Goal: Task Accomplishment & Management: Manage account settings

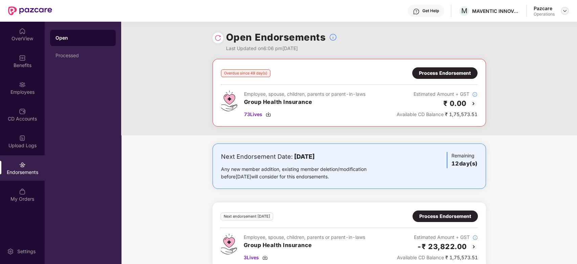
click at [567, 12] on img at bounding box center [564, 10] width 5 height 5
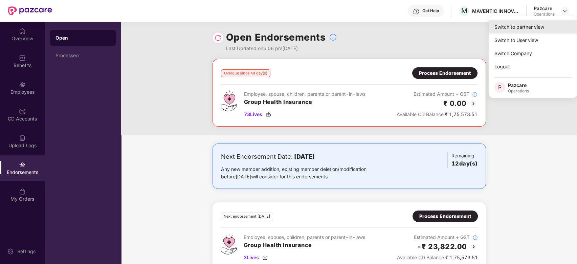
click at [530, 30] on div "Switch to partner view" at bounding box center [533, 26] width 88 height 13
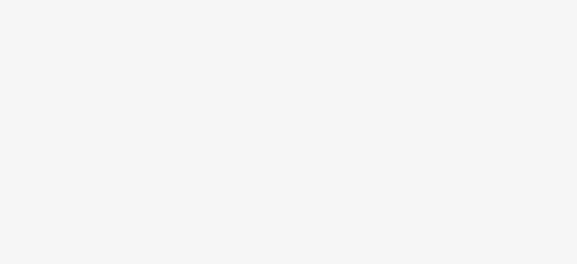
click at [222, 108] on body at bounding box center [288, 132] width 577 height 264
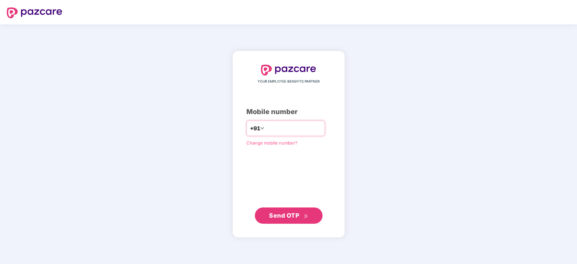
click at [272, 130] on input "number" at bounding box center [293, 128] width 55 height 11
type input "**********"
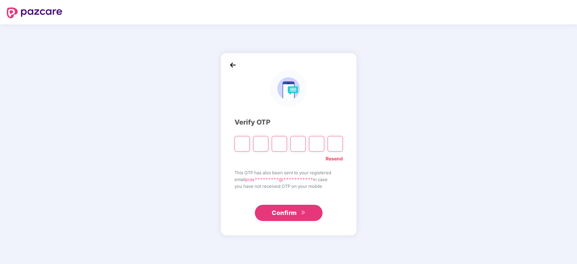
paste input "*"
type input "*"
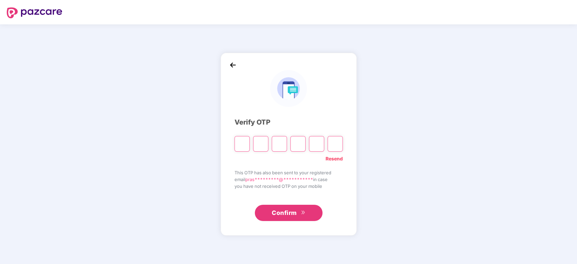
type input "*"
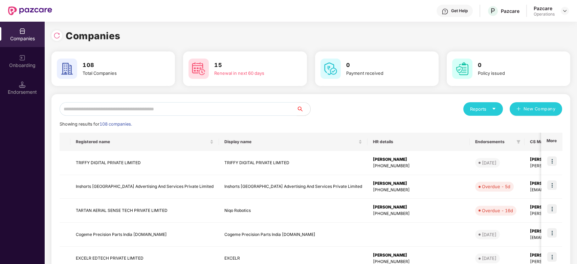
click at [151, 109] on input "text" at bounding box center [178, 109] width 237 height 14
click at [149, 109] on input "text" at bounding box center [178, 109] width 237 height 14
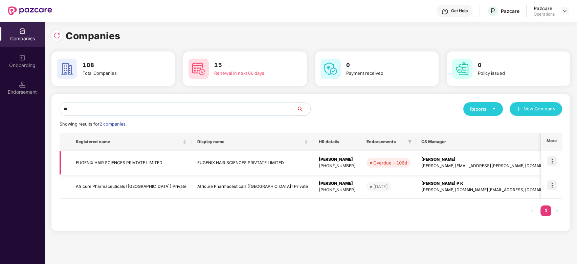
type input "**"
click at [114, 164] on td "EUGENIX HAIR SCIENCES PRIVTATE LIMITED" at bounding box center [130, 163] width 121 height 24
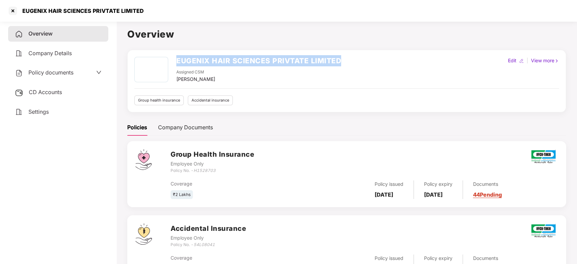
drag, startPoint x: 176, startPoint y: 58, endPoint x: 339, endPoint y: 57, distance: 163.1
click at [339, 57] on h2 "EUGENIX HAIR SCIENCES PRIVTATE LIMITED" at bounding box center [258, 60] width 165 height 11
copy h2 "EUGENIX HAIR SCIENCES PRIVTATE LIMITED"
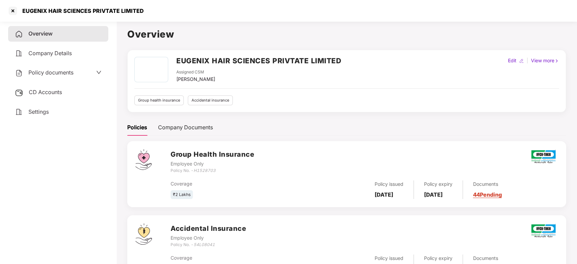
click at [49, 72] on span "Policy documents" at bounding box center [50, 72] width 45 height 7
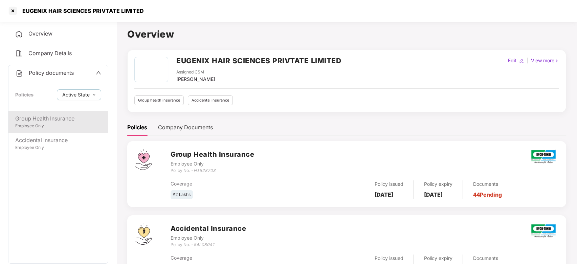
click at [46, 122] on div "Group Health Insurance" at bounding box center [58, 118] width 86 height 8
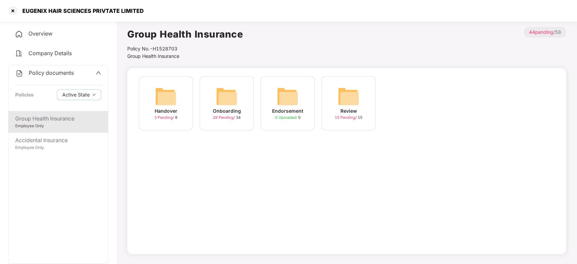
click at [222, 107] on img at bounding box center [227, 97] width 22 height 22
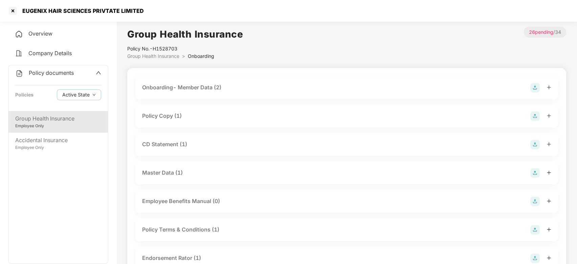
click at [160, 117] on div "Policy Copy (1)" at bounding box center [162, 116] width 40 height 8
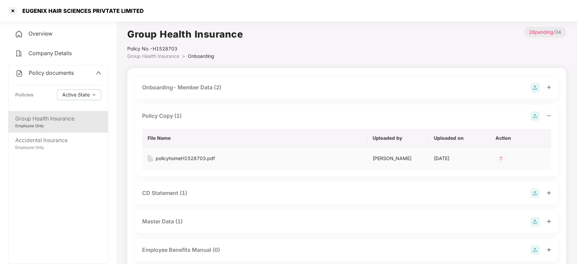
click at [177, 156] on div "policyhomeH1528703.pdf" at bounding box center [185, 158] width 59 height 7
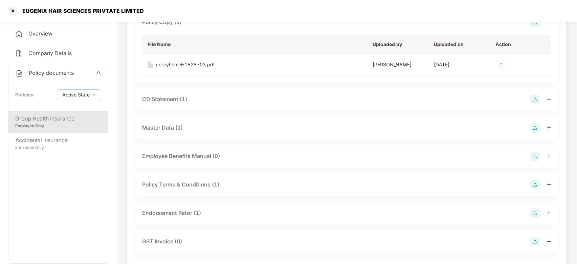
scroll to position [100, 0]
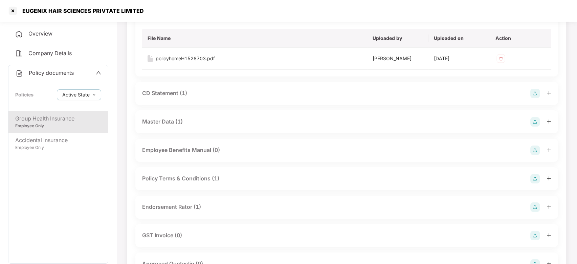
click at [159, 95] on div "CD Statement (1)" at bounding box center [164, 93] width 45 height 8
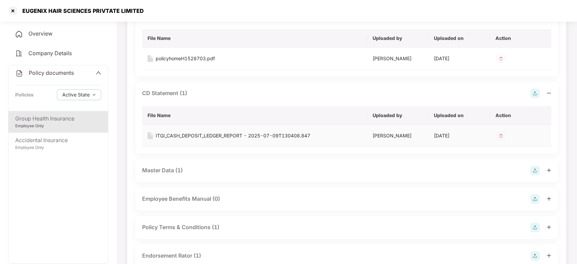
click at [184, 134] on div "ITGI_CASH_DEPOSIT_LEDGER_REPORT - 2025-07-09T130408.847" at bounding box center [233, 135] width 155 height 7
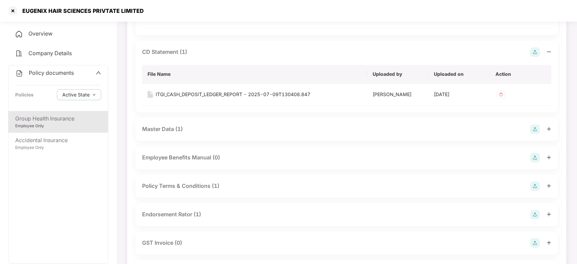
scroll to position [171, 0]
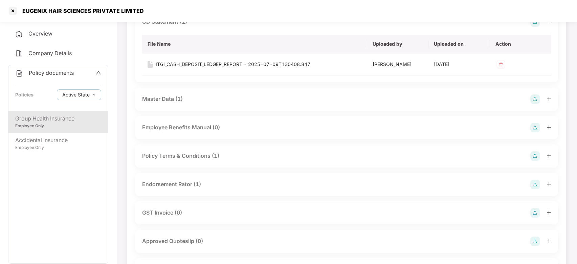
click at [163, 98] on div "Master Data (1)" at bounding box center [162, 99] width 41 height 8
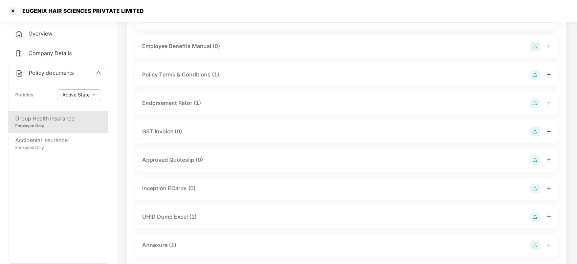
scroll to position [304, 0]
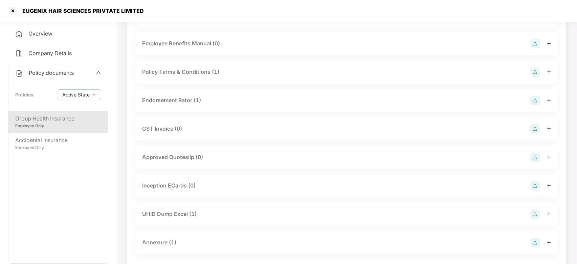
click at [164, 97] on div "Endorsement Rator (1)" at bounding box center [171, 100] width 59 height 8
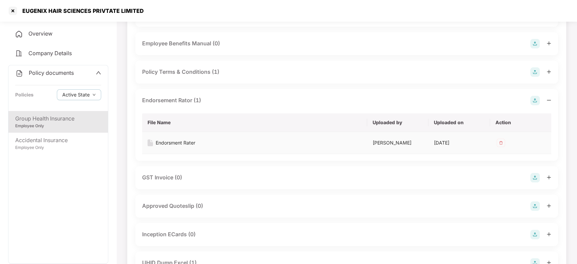
click at [175, 144] on div "Endorsment Rater" at bounding box center [176, 142] width 40 height 7
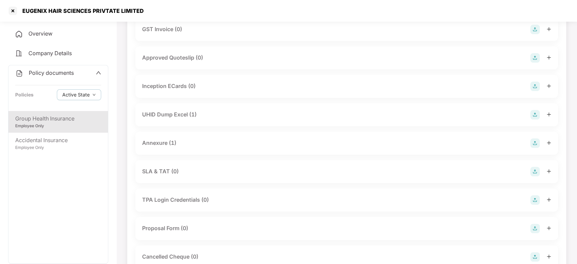
scroll to position [455, 0]
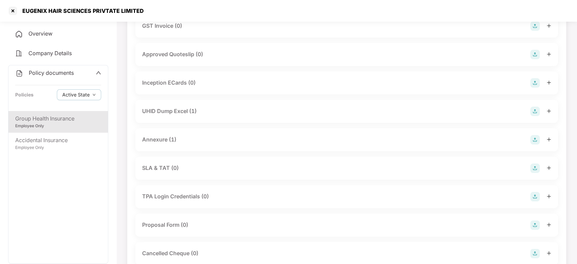
click at [165, 108] on div "UHID Dump Excel (1)" at bounding box center [169, 111] width 54 height 8
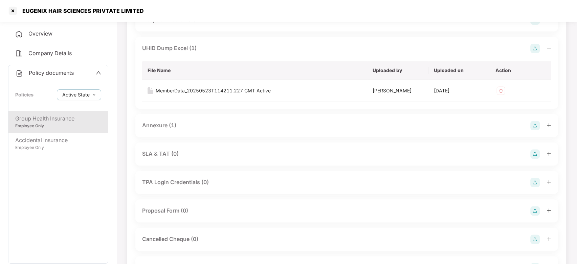
scroll to position [539, 0]
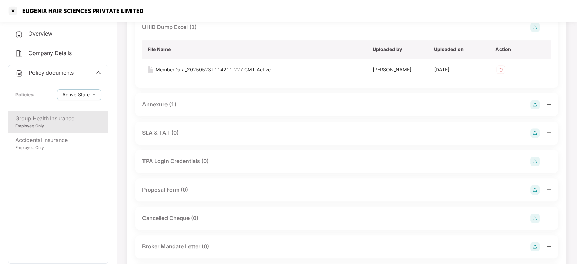
click at [160, 106] on div "Annexure (1)" at bounding box center [159, 104] width 34 height 8
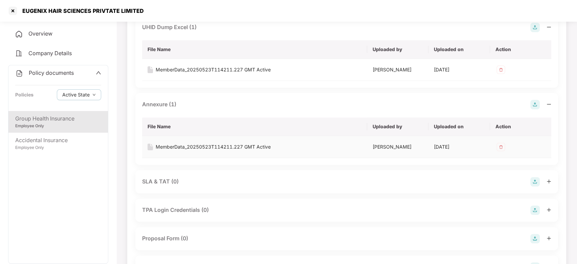
click at [194, 147] on div "MemberData_20250523T114211.227 GMT Active" at bounding box center [213, 146] width 115 height 7
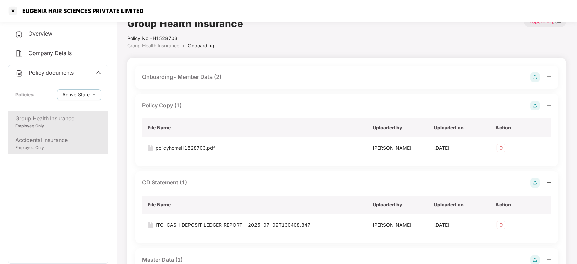
scroll to position [10, 0]
click at [75, 145] on div "Employee Only" at bounding box center [58, 147] width 86 height 6
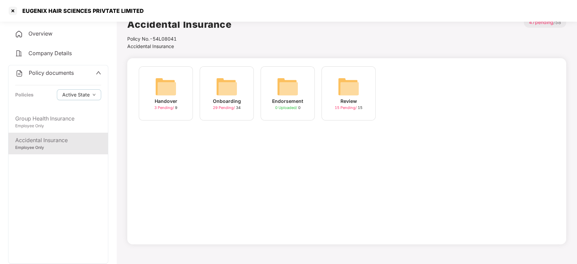
click at [223, 82] on img at bounding box center [227, 87] width 22 height 22
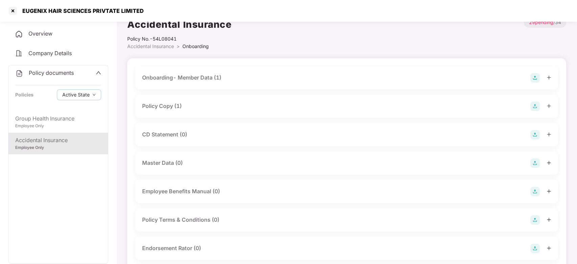
click at [169, 105] on div "Policy Copy (1)" at bounding box center [162, 106] width 40 height 8
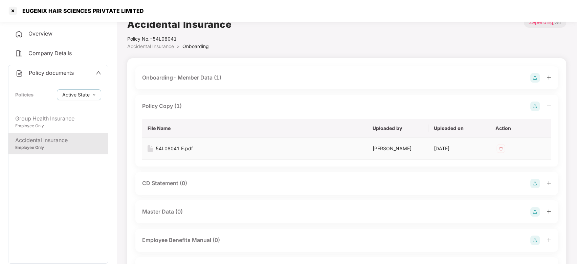
click at [171, 149] on div "54L08041 E.pdf" at bounding box center [174, 148] width 37 height 7
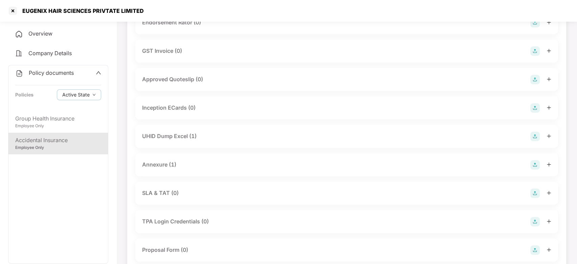
scroll to position [286, 0]
click at [170, 135] on div "UHID Dump Excel (1)" at bounding box center [169, 135] width 54 height 8
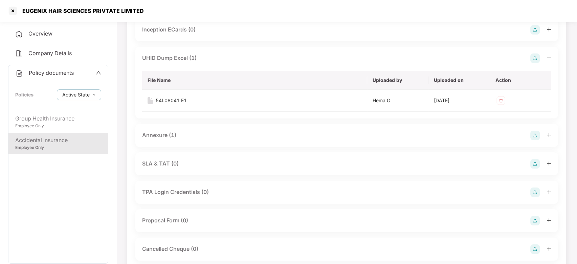
scroll to position [368, 0]
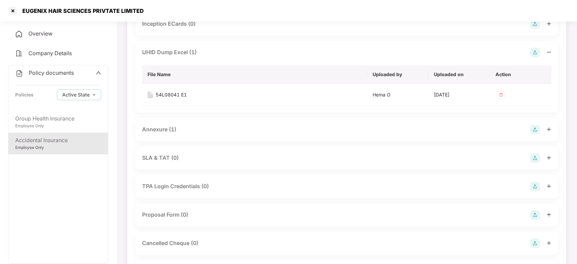
click at [153, 129] on div "Annexure (1)" at bounding box center [159, 129] width 34 height 8
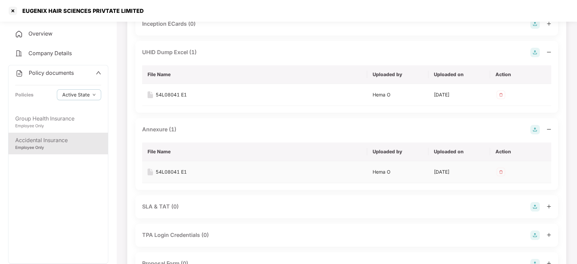
click at [172, 171] on div "54L08041 E1" at bounding box center [171, 171] width 31 height 7
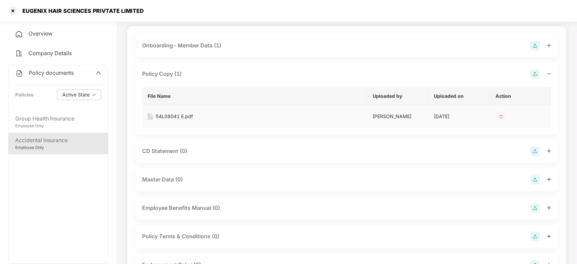
scroll to position [0, 0]
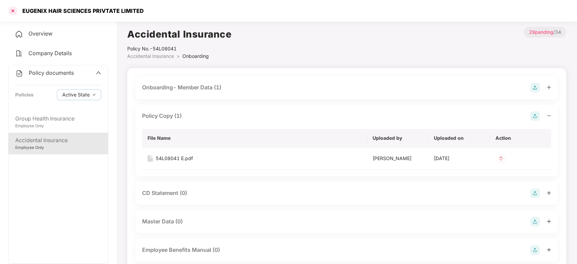
click at [11, 9] on div at bounding box center [12, 10] width 11 height 11
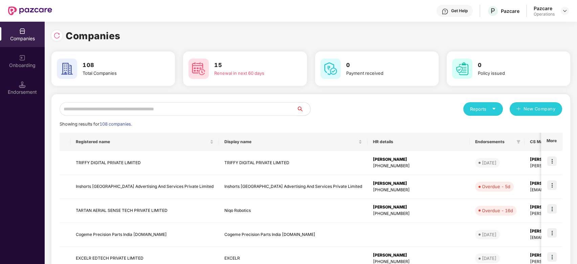
scroll to position [0, 0]
click at [202, 110] on input "text" at bounding box center [178, 109] width 237 height 14
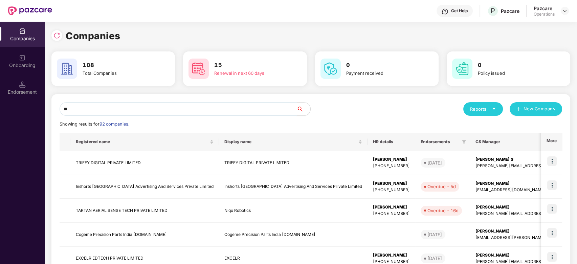
type input "*"
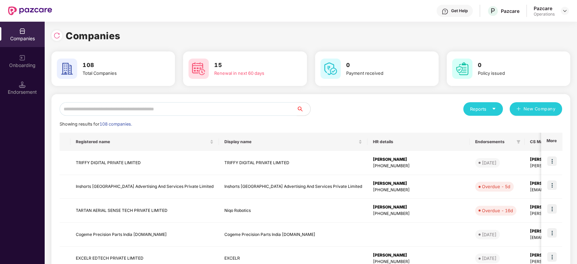
paste input "**********"
type input "*"
click at [55, 35] on img at bounding box center [56, 35] width 7 height 7
click at [132, 111] on input "text" at bounding box center [178, 109] width 237 height 14
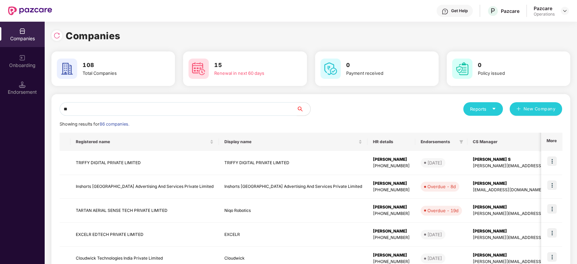
type input "*"
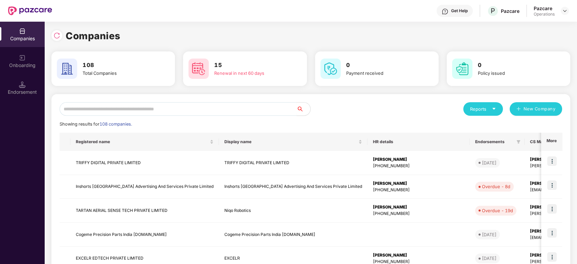
click at [22, 31] on img at bounding box center [22, 31] width 7 height 7
click at [216, 107] on input "text" at bounding box center [178, 109] width 237 height 14
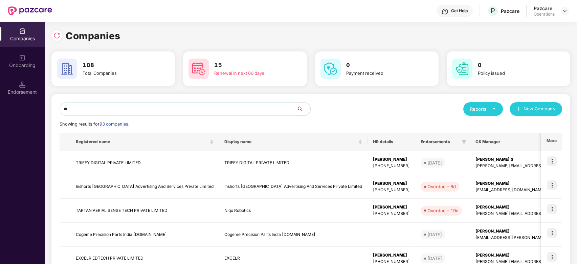
type input "*"
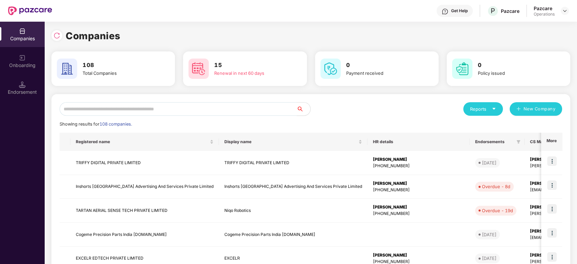
click at [117, 114] on input "text" at bounding box center [178, 109] width 237 height 14
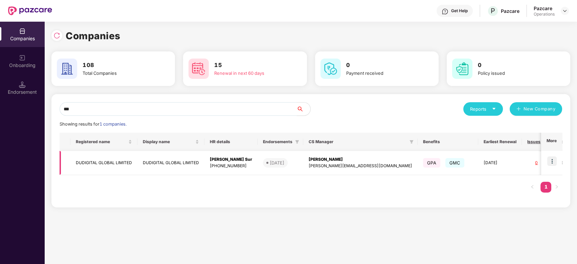
type input "***"
click at [106, 162] on td "DUDIGITAL GLOBAL LIMITED" at bounding box center [103, 163] width 67 height 24
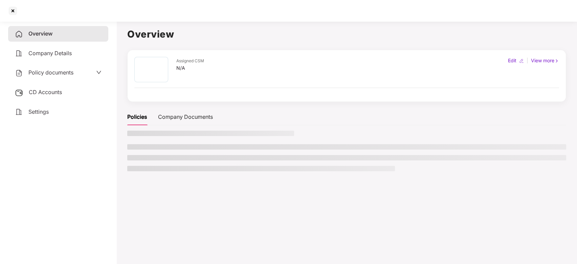
scroll to position [0, 0]
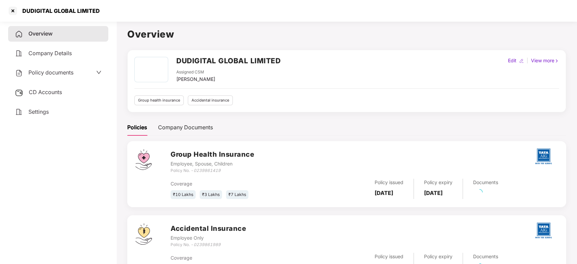
click at [57, 74] on span "Policy documents" at bounding box center [50, 72] width 45 height 7
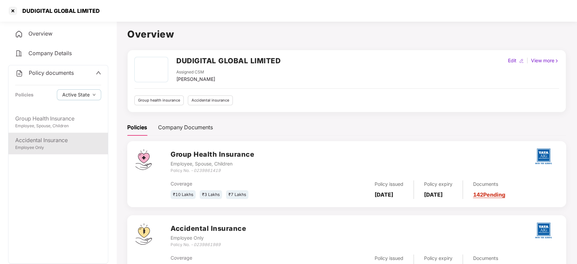
click at [48, 140] on div "Accidental Insurance" at bounding box center [58, 140] width 86 height 8
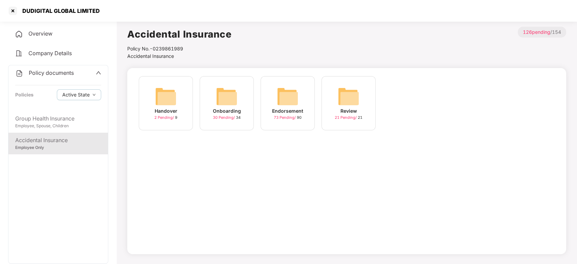
click at [281, 97] on img at bounding box center [288, 97] width 22 height 22
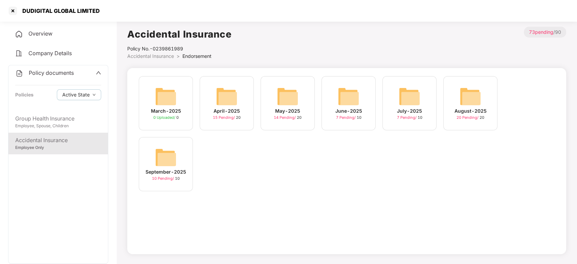
click at [460, 96] on img at bounding box center [470, 97] width 22 height 22
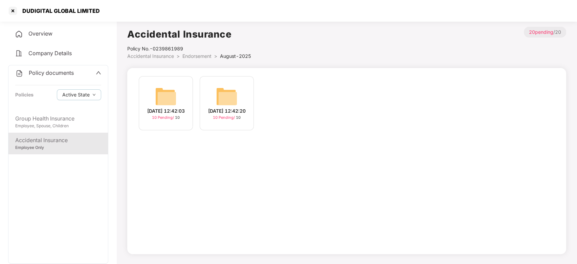
click at [178, 91] on div "[DATE] 12:42:03 10 Pending / 10" at bounding box center [166, 103] width 54 height 54
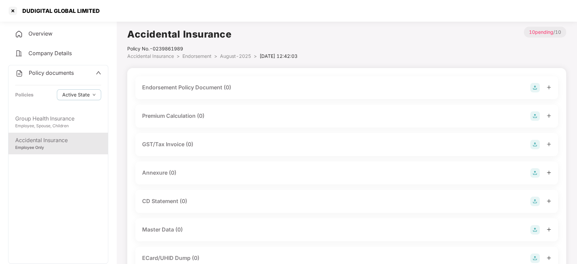
click at [533, 90] on img at bounding box center [534, 87] width 9 height 9
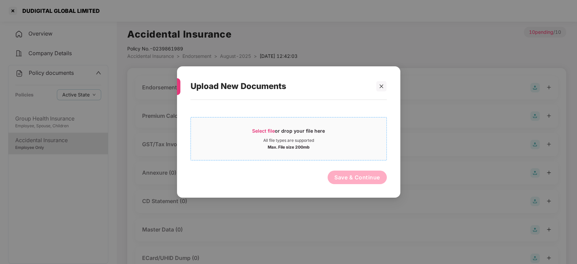
click at [348, 148] on div "Max. File size 200mb" at bounding box center [289, 146] width 196 height 7
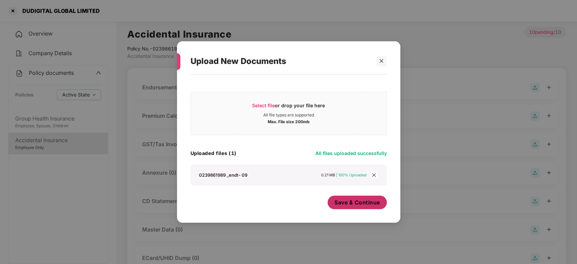
click at [355, 197] on button "Save & Continue" at bounding box center [357, 203] width 59 height 14
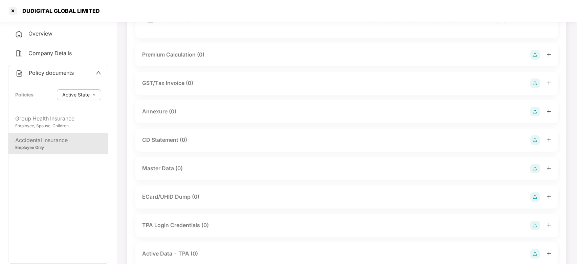
scroll to position [111, 0]
click at [534, 107] on img at bounding box center [534, 110] width 9 height 9
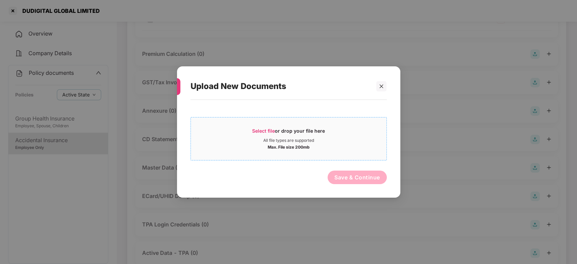
click at [353, 134] on div "Select file or drop your file here" at bounding box center [289, 133] width 196 height 10
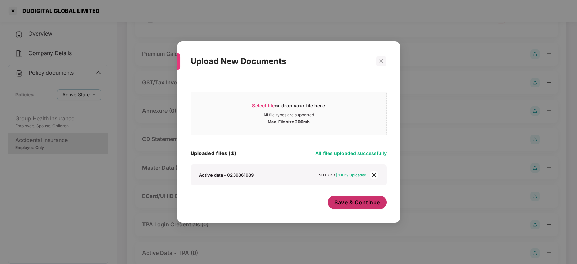
click at [352, 198] on button "Save & Continue" at bounding box center [357, 203] width 59 height 14
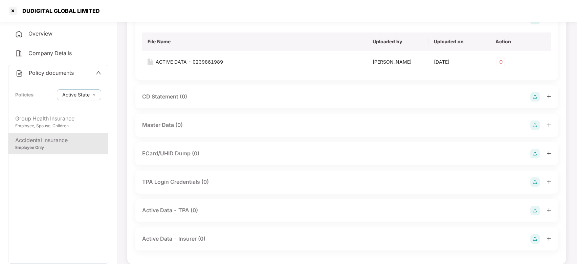
scroll to position [210, 0]
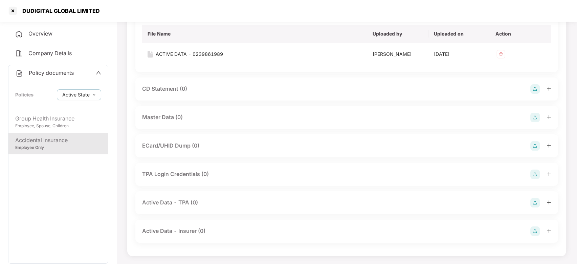
click at [535, 116] on img at bounding box center [534, 117] width 9 height 9
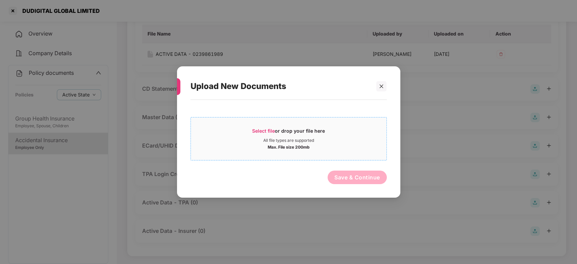
click at [352, 139] on div "All file types are supported" at bounding box center [289, 140] width 196 height 5
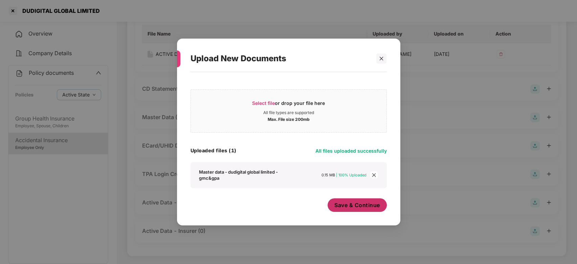
click at [347, 207] on span "Save & Continue" at bounding box center [357, 204] width 46 height 7
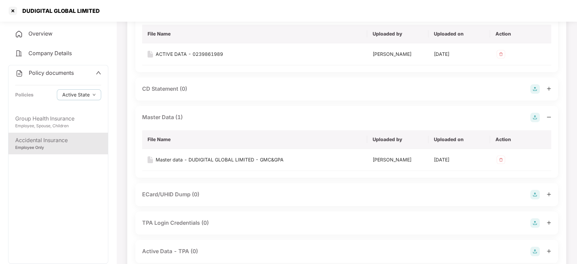
scroll to position [0, 0]
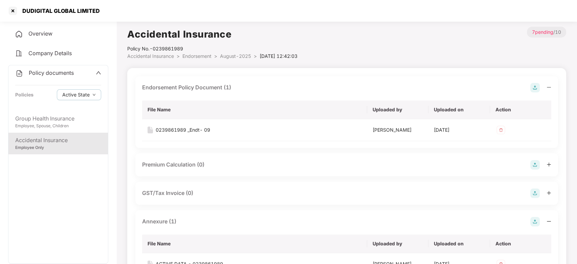
click at [226, 54] on span "August-2025" at bounding box center [235, 56] width 31 height 6
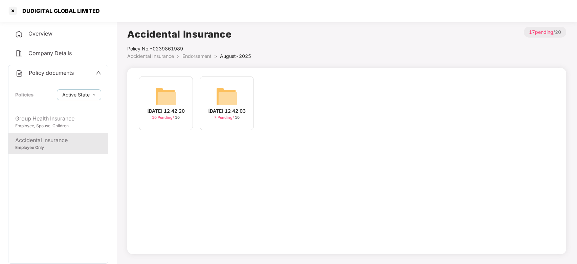
click at [167, 90] on img at bounding box center [166, 97] width 22 height 22
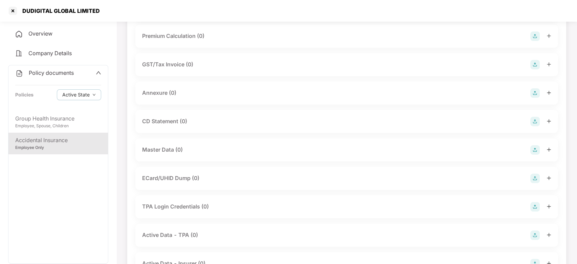
scroll to position [81, 0]
click at [537, 150] on img at bounding box center [534, 148] width 9 height 9
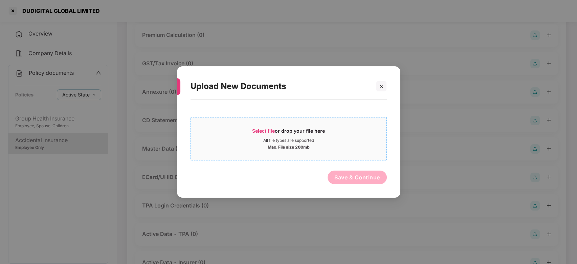
click at [357, 131] on div "Select file or drop your file here" at bounding box center [289, 133] width 196 height 10
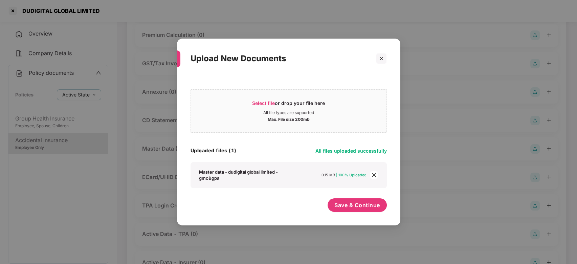
scroll to position [112, 0]
click at [355, 202] on span "Save & Continue" at bounding box center [357, 204] width 46 height 7
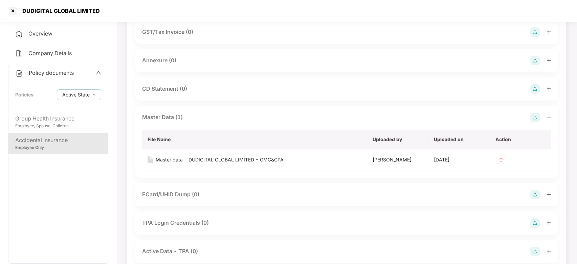
scroll to position [0, 0]
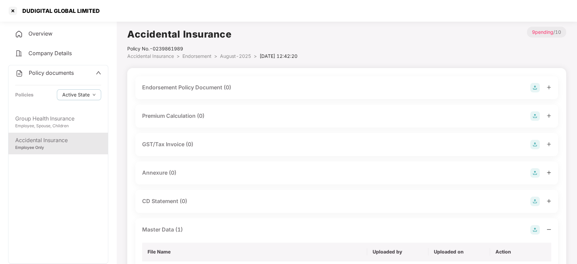
click at [537, 86] on img at bounding box center [534, 87] width 9 height 9
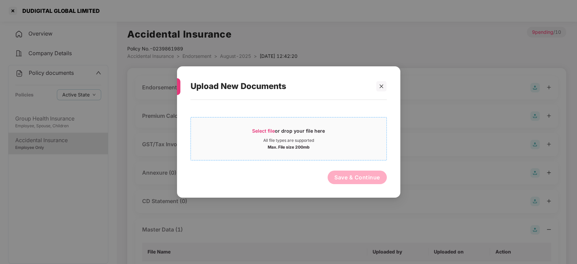
click at [365, 131] on div "Select file or drop your file here" at bounding box center [289, 133] width 196 height 10
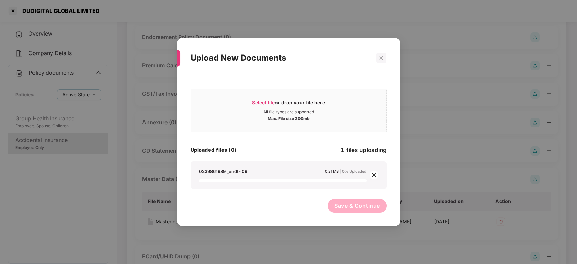
scroll to position [65, 0]
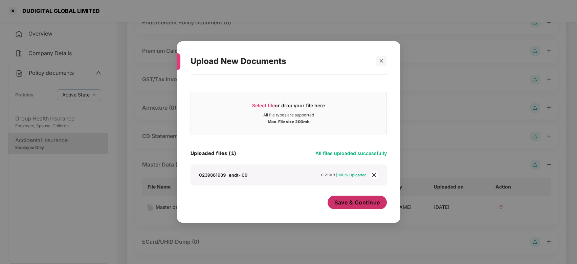
click at [350, 202] on span "Save & Continue" at bounding box center [357, 202] width 46 height 7
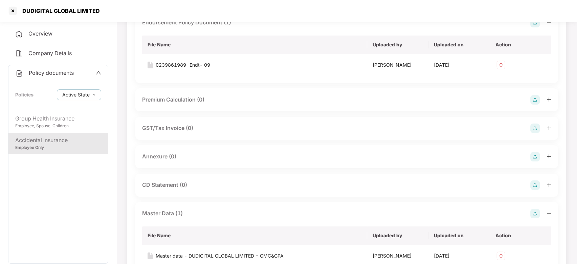
click at [536, 156] on img at bounding box center [534, 156] width 9 height 9
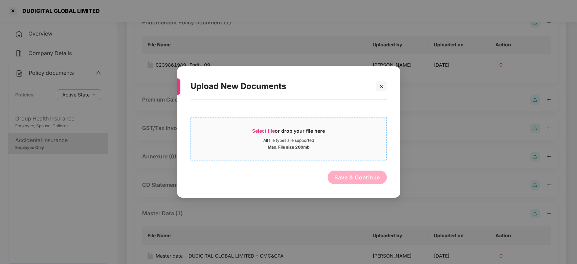
click at [342, 129] on div "Select file or drop your file here" at bounding box center [289, 133] width 196 height 10
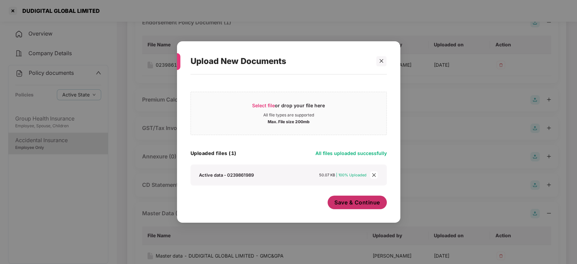
click at [362, 204] on span "Save & Continue" at bounding box center [357, 202] width 46 height 7
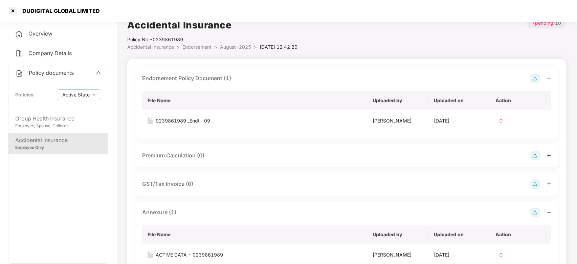
scroll to position [0, 0]
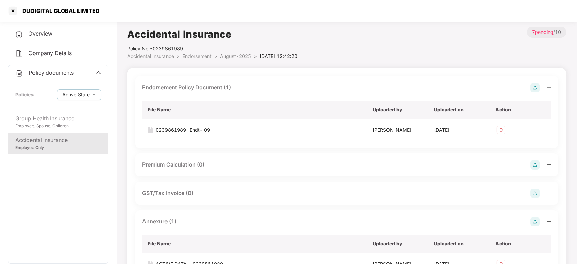
click at [240, 53] on span "August-2025" at bounding box center [235, 56] width 31 height 6
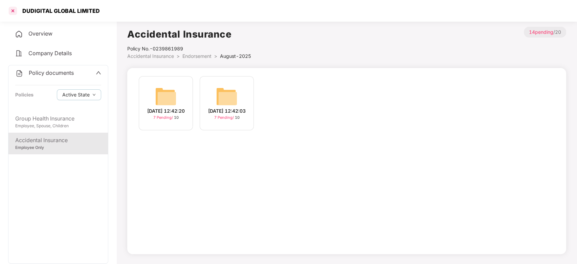
click at [11, 12] on div at bounding box center [12, 10] width 11 height 11
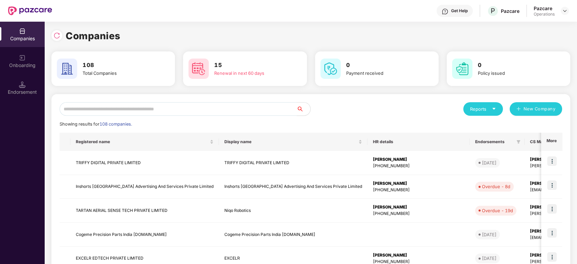
click at [206, 107] on input "text" at bounding box center [178, 109] width 237 height 14
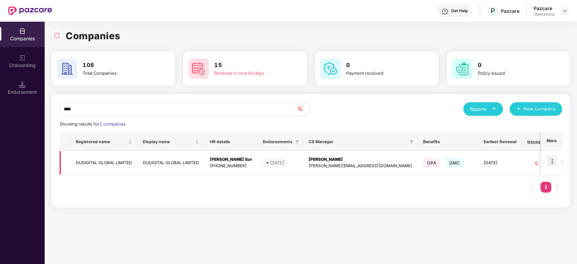
type input "****"
click at [550, 161] on img at bounding box center [551, 160] width 9 height 9
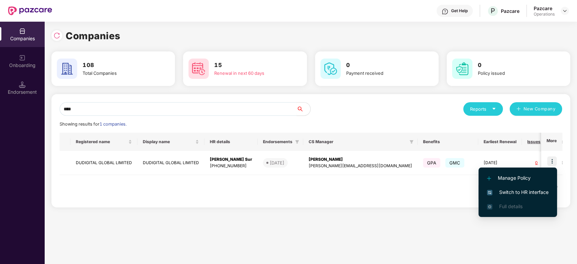
click at [508, 190] on span "Switch to HR interface" at bounding box center [518, 191] width 62 height 7
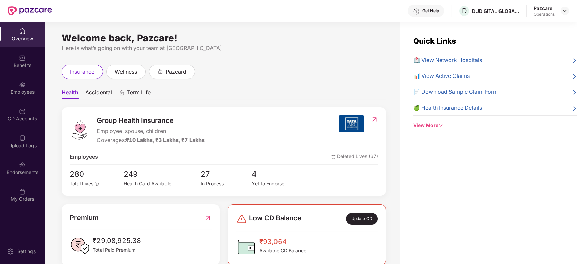
click at [569, 13] on header "Get Help D DUDIGITAL GLOBAL LIMITED Pazcare Operations" at bounding box center [288, 11] width 577 height 22
click at [566, 11] on img at bounding box center [564, 10] width 5 height 5
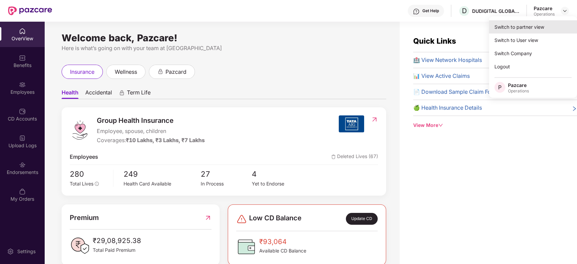
click at [528, 24] on div "Switch to partner view" at bounding box center [533, 26] width 88 height 13
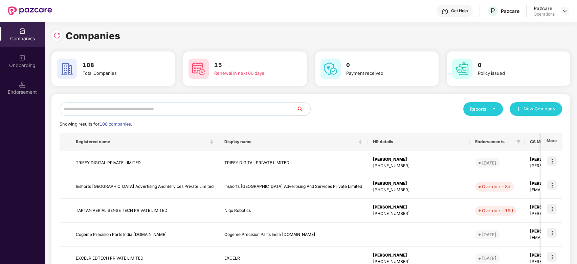
click at [245, 112] on input "text" at bounding box center [178, 109] width 237 height 14
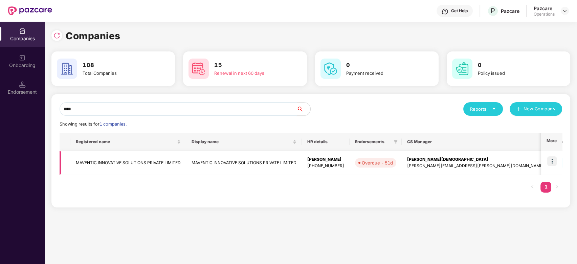
type input "****"
click at [558, 162] on td at bounding box center [551, 163] width 21 height 24
click at [551, 163] on img at bounding box center [551, 160] width 9 height 9
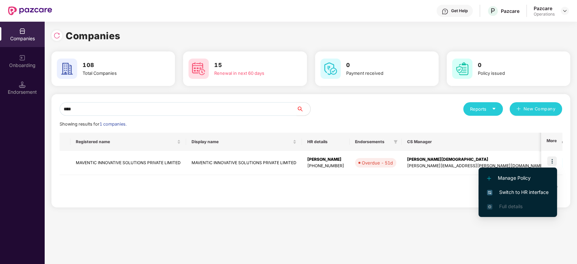
click at [509, 190] on span "Switch to HR interface" at bounding box center [518, 191] width 62 height 7
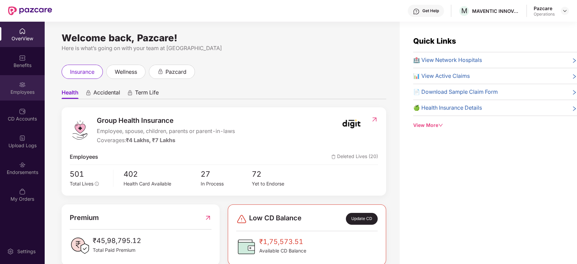
scroll to position [22, 0]
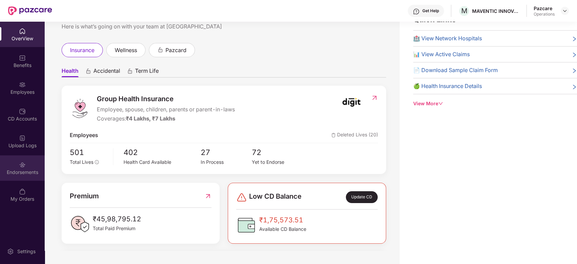
click at [16, 167] on div "Endorsements" at bounding box center [22, 167] width 45 height 25
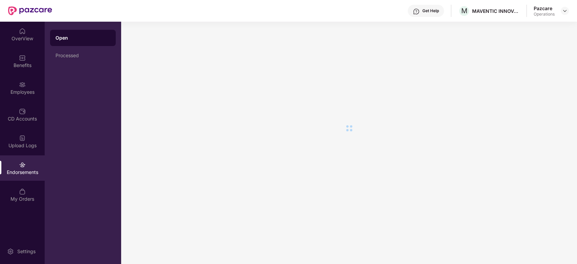
scroll to position [0, 0]
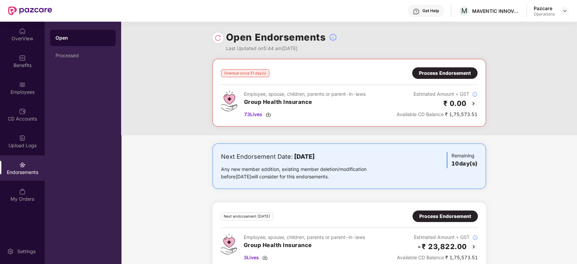
click at [425, 73] on div "Process Endorsement" at bounding box center [445, 72] width 52 height 7
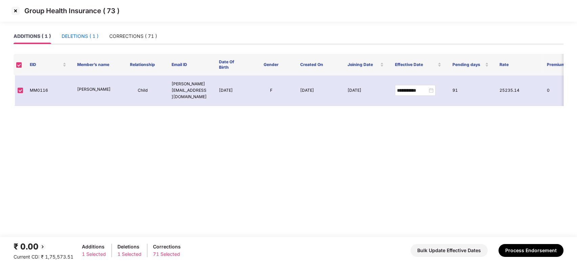
click at [77, 37] on div "DELETIONS ( 1 )" at bounding box center [80, 35] width 37 height 7
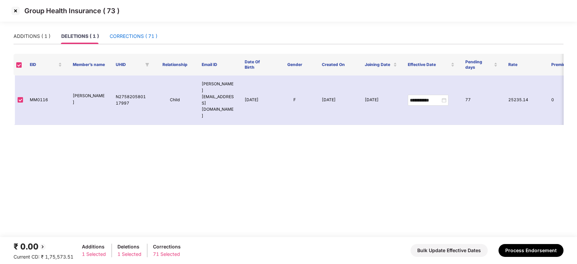
click at [138, 33] on div "CORRECTIONS ( 71 )" at bounding box center [134, 35] width 48 height 7
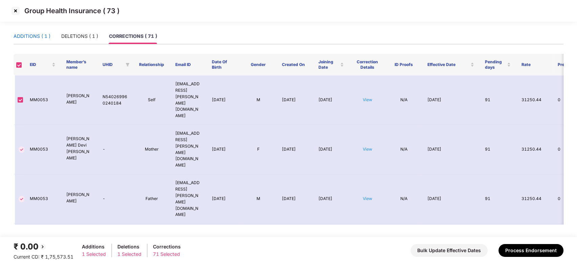
click at [32, 38] on div "ADDITIONS ( 1 )" at bounding box center [32, 35] width 37 height 7
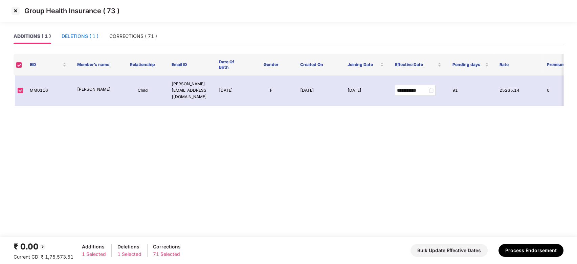
click at [73, 35] on div "DELETIONS ( 1 )" at bounding box center [80, 35] width 37 height 7
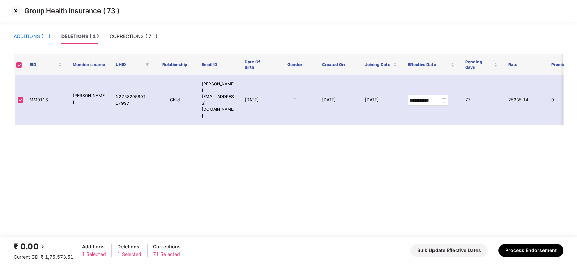
click at [33, 38] on div "ADDITIONS ( 1 )" at bounding box center [32, 35] width 37 height 7
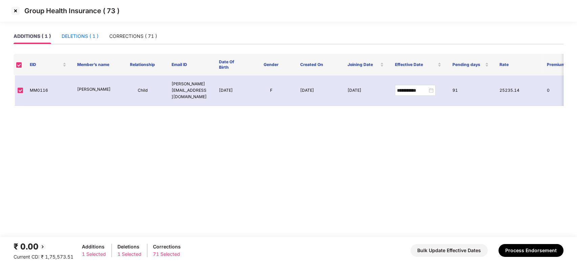
click at [76, 37] on div "DELETIONS ( 1 )" at bounding box center [80, 35] width 37 height 7
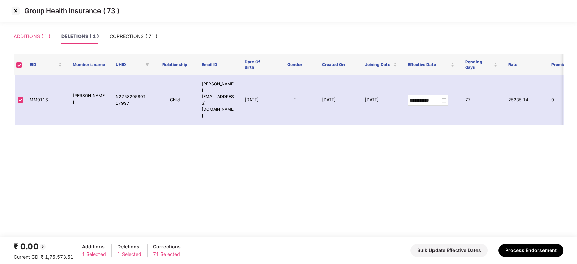
click at [29, 31] on div "ADDITIONS ( 1 )" at bounding box center [32, 36] width 37 height 16
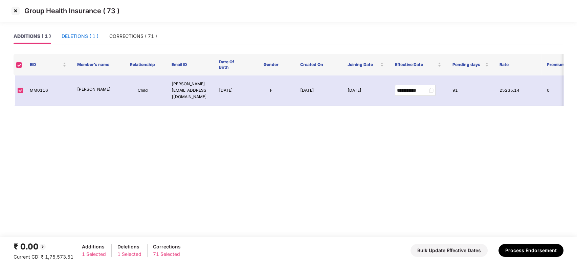
click at [72, 34] on div "DELETIONS ( 1 )" at bounding box center [80, 35] width 37 height 7
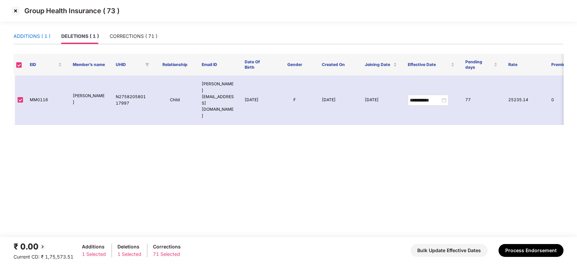
click at [25, 34] on div "ADDITIONS ( 1 )" at bounding box center [32, 35] width 37 height 7
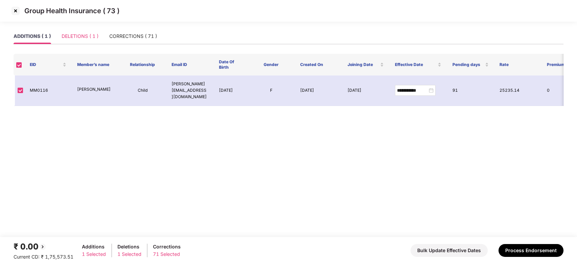
click at [68, 31] on div "DELETIONS ( 1 )" at bounding box center [80, 36] width 37 height 16
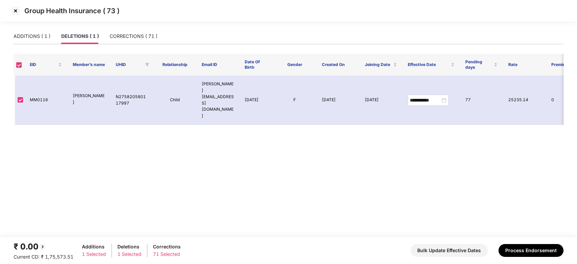
click at [16, 12] on img at bounding box center [15, 10] width 11 height 11
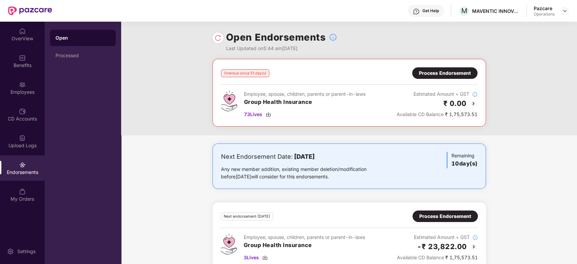
click at [568, 13] on div at bounding box center [565, 11] width 8 height 8
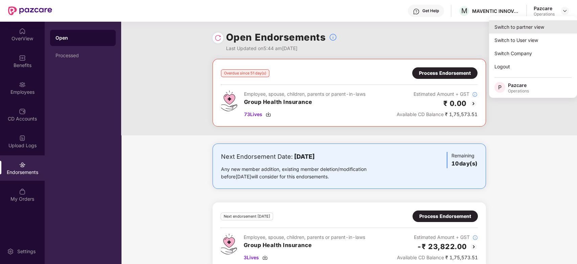
click at [533, 28] on div "Switch to partner view" at bounding box center [533, 26] width 88 height 13
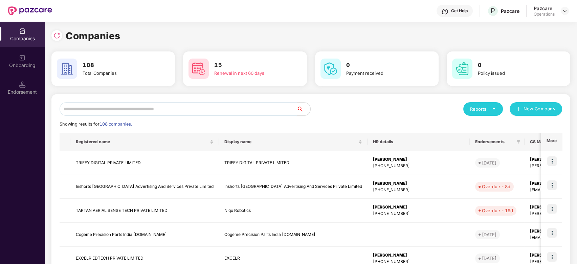
click at [203, 110] on input "text" at bounding box center [178, 109] width 237 height 14
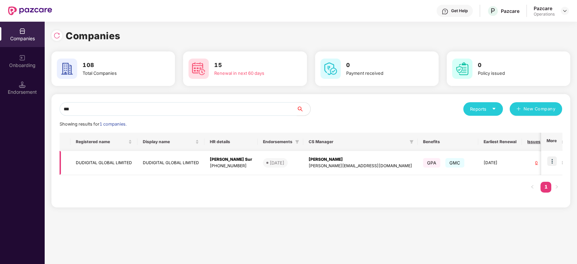
type input "***"
click at [554, 159] on img at bounding box center [551, 160] width 9 height 9
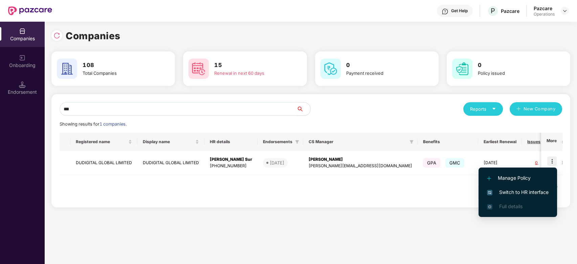
click at [510, 189] on span "Switch to HR interface" at bounding box center [518, 191] width 62 height 7
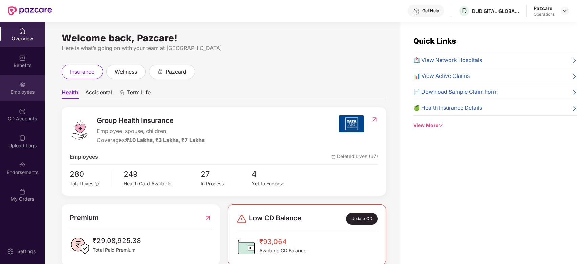
click at [8, 78] on div "Employees" at bounding box center [22, 87] width 45 height 25
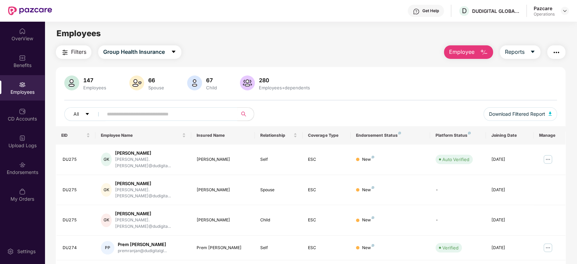
click at [556, 52] on img "button" at bounding box center [556, 52] width 8 height 8
click at [387, 90] on div "147 Employees 66 Spouse 67 Child 280 Employees+dependents" at bounding box center [310, 83] width 493 height 16
click at [174, 52] on icon "caret-down" at bounding box center [174, 52] width 4 height 2
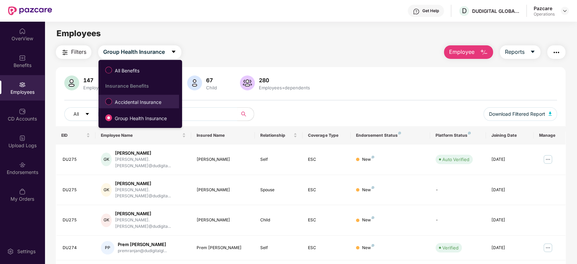
click at [132, 102] on span "Accidental Insurance" at bounding box center [138, 101] width 52 height 7
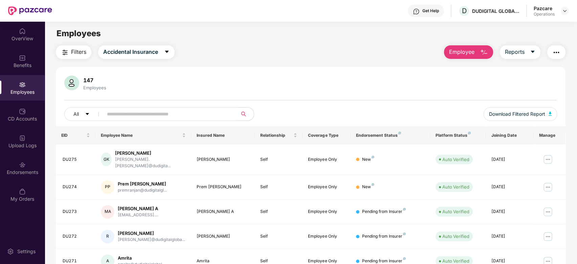
click at [550, 50] on button "button" at bounding box center [556, 52] width 18 height 14
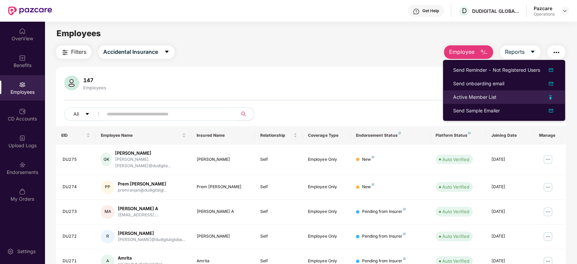
click at [465, 96] on div "Active Member List" at bounding box center [474, 96] width 43 height 7
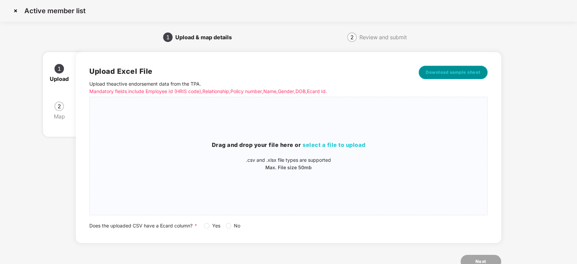
click at [447, 73] on span "Download sample sheet" at bounding box center [453, 72] width 55 height 7
click at [265, 126] on div "Drag and drop your file here or select a file to upload .csv and .xlsx file typ…" at bounding box center [289, 156] width 398 height 107
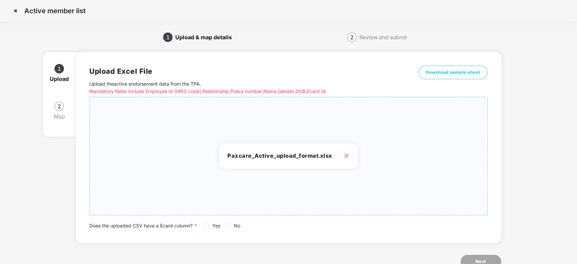
scroll to position [21, 0]
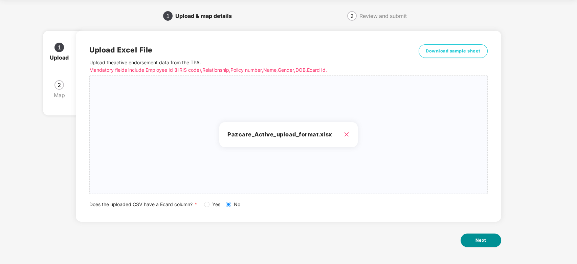
click at [486, 240] on button "Next" at bounding box center [480, 240] width 41 height 14
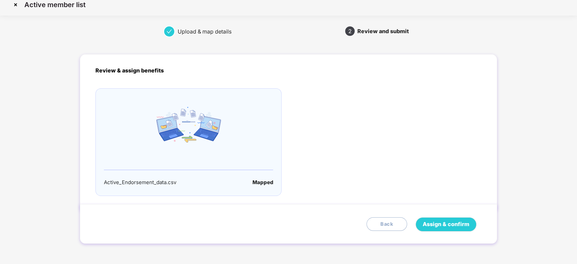
scroll to position [0, 0]
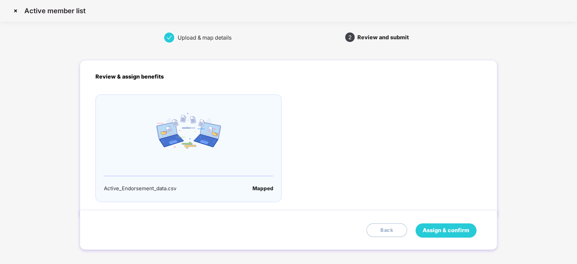
click at [442, 228] on span "Assign & confirm" at bounding box center [446, 230] width 47 height 8
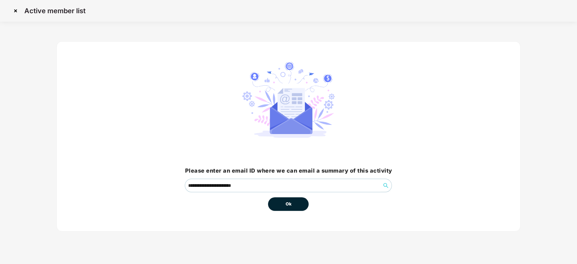
click at [288, 204] on span "Ok" at bounding box center [288, 204] width 6 height 7
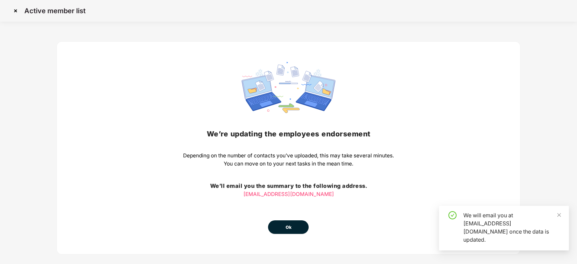
click at [284, 226] on button "Ok" at bounding box center [288, 227] width 41 height 14
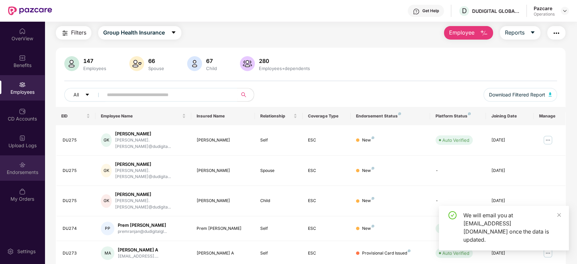
scroll to position [18, 0]
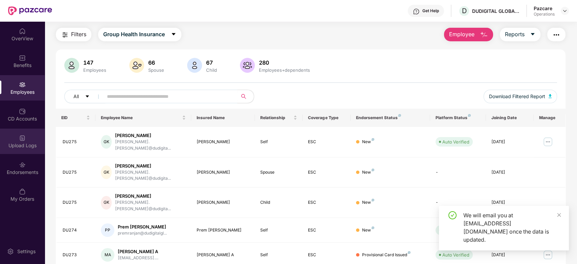
click at [16, 138] on div "Upload Logs" at bounding box center [22, 141] width 45 height 25
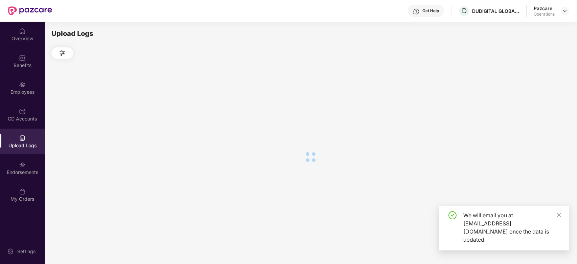
scroll to position [0, 0]
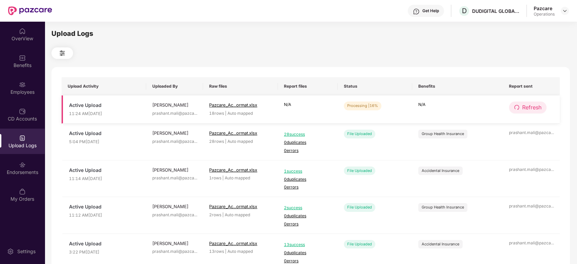
click at [536, 110] on span "Refresh" at bounding box center [531, 107] width 19 height 8
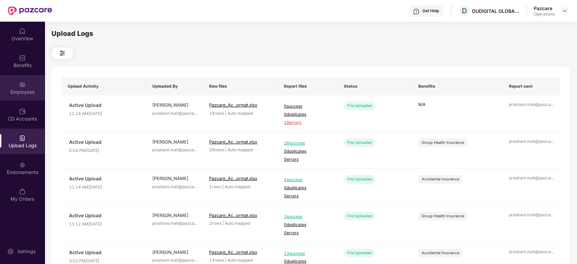
click at [17, 91] on div "Employees" at bounding box center [22, 92] width 45 height 7
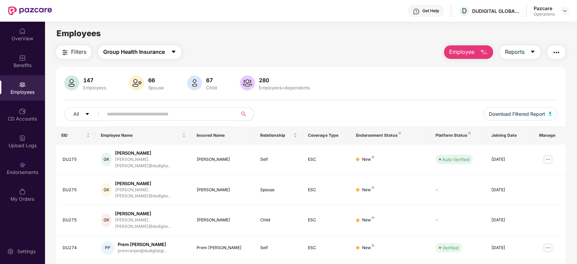
click at [172, 52] on icon "caret-down" at bounding box center [173, 51] width 5 height 5
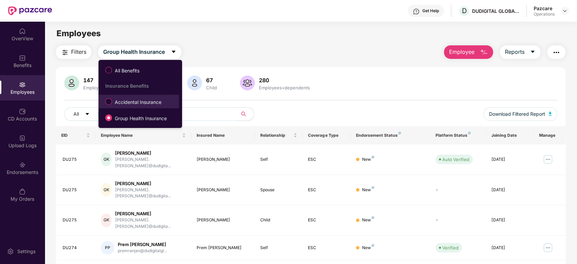
click at [130, 103] on span "Accidental Insurance" at bounding box center [138, 101] width 52 height 7
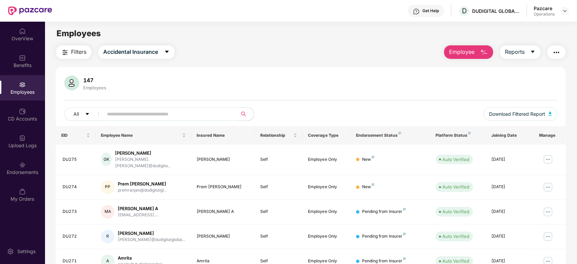
click at [555, 49] on img "button" at bounding box center [556, 52] width 8 height 8
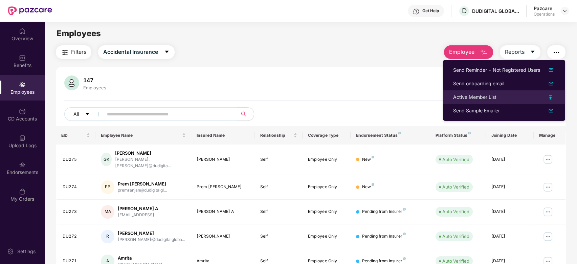
click at [472, 95] on div "Active Member List" at bounding box center [474, 96] width 43 height 7
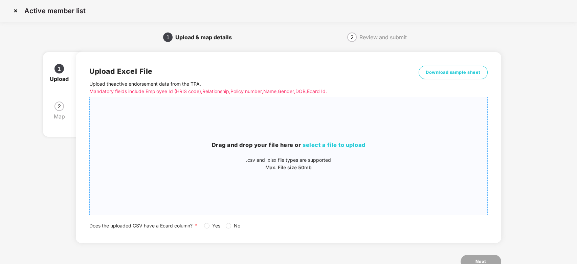
click at [269, 131] on div "Drag and drop your file here or select a file to upload .csv and .xlsx file typ…" at bounding box center [289, 156] width 398 height 107
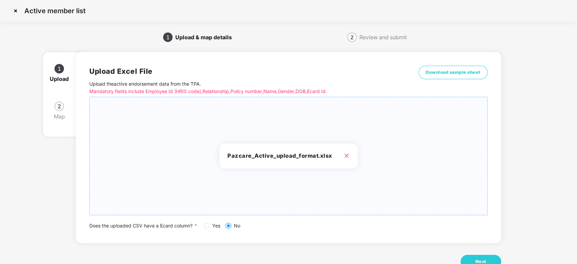
scroll to position [21, 0]
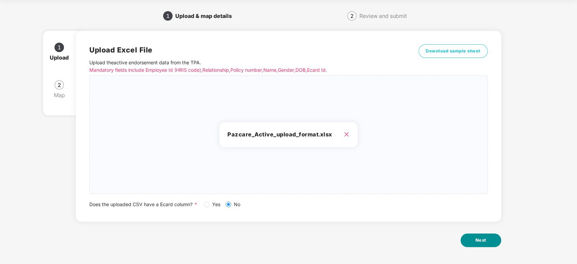
click at [481, 240] on span "Next" at bounding box center [480, 240] width 11 height 7
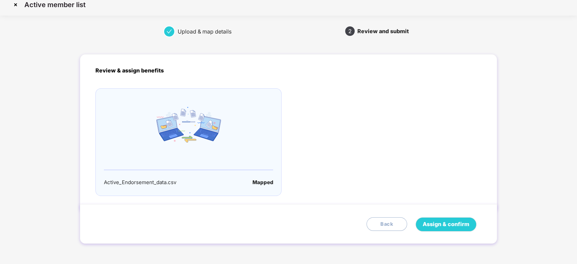
scroll to position [0, 0]
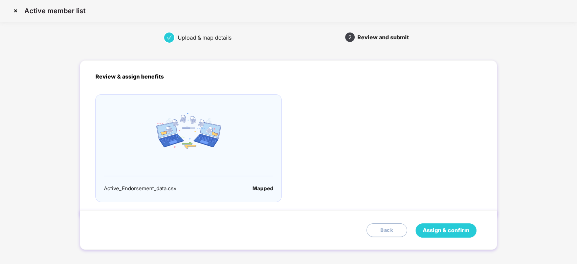
click at [435, 234] on span "Assign & confirm" at bounding box center [446, 230] width 47 height 8
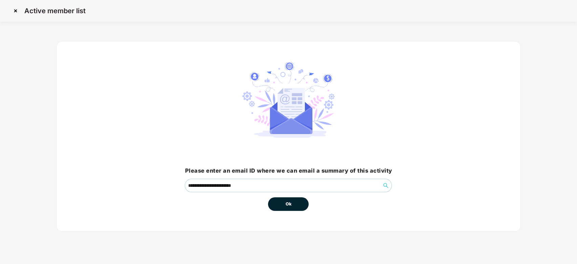
click at [295, 209] on button "Ok" at bounding box center [288, 204] width 41 height 14
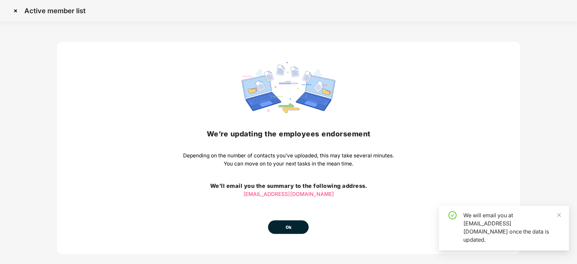
click at [286, 227] on span "Ok" at bounding box center [288, 227] width 6 height 7
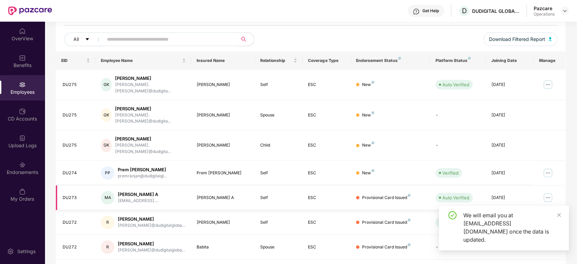
scroll to position [76, 0]
click at [26, 138] on div "Upload Logs" at bounding box center [22, 141] width 45 height 25
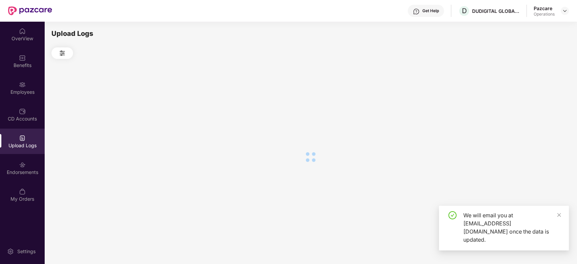
scroll to position [0, 0]
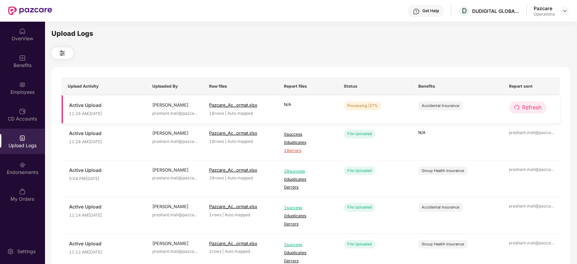
click at [536, 105] on span "Refresh" at bounding box center [531, 107] width 19 height 8
click at [533, 104] on span "Refresh" at bounding box center [531, 107] width 19 height 8
click at [532, 107] on span "Refresh" at bounding box center [531, 107] width 19 height 8
click at [533, 107] on span "Refresh" at bounding box center [531, 107] width 19 height 8
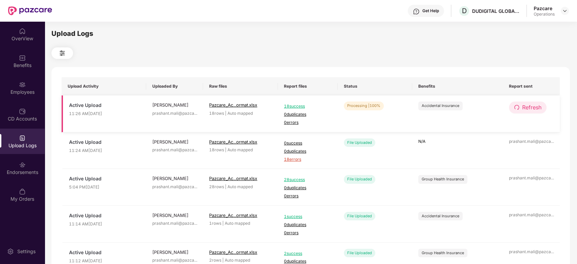
click at [526, 112] on button "Refresh" at bounding box center [528, 108] width 38 height 12
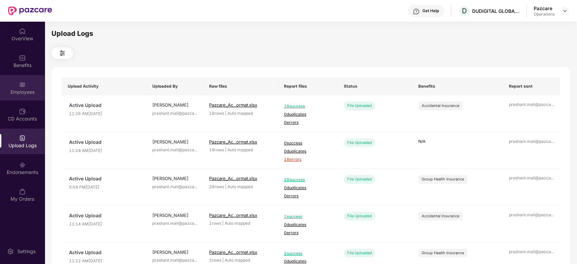
click at [36, 89] on div "Employees" at bounding box center [22, 92] width 45 height 7
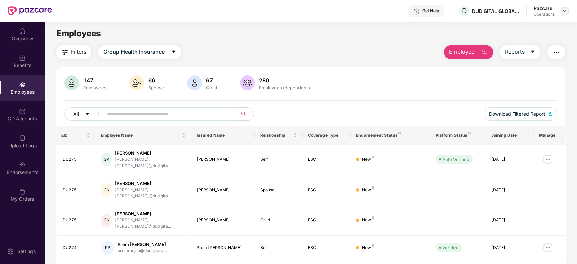
click at [564, 9] on img at bounding box center [564, 10] width 5 height 5
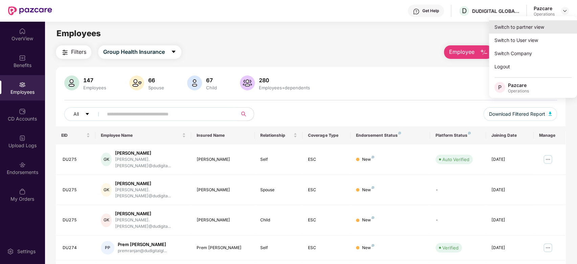
click at [528, 26] on div "Switch to partner view" at bounding box center [533, 26] width 88 height 13
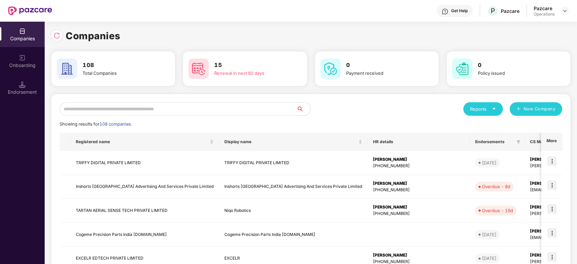
click at [229, 107] on input "text" at bounding box center [178, 109] width 237 height 14
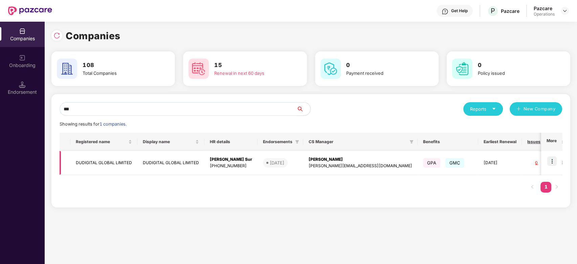
type input "***"
click at [104, 162] on td "DUDIGITAL GLOBAL LIMITED" at bounding box center [103, 163] width 67 height 24
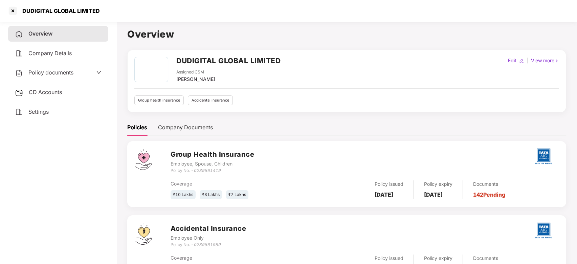
click at [52, 91] on span "CD Accounts" at bounding box center [45, 92] width 33 height 7
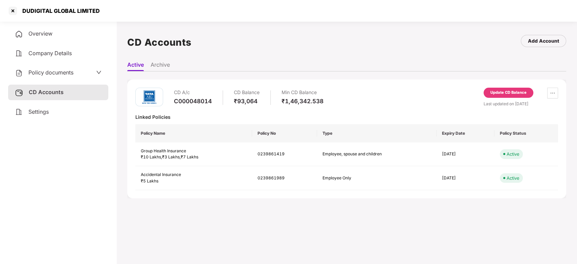
click at [509, 95] on div "Update CD Balance" at bounding box center [508, 93] width 36 height 6
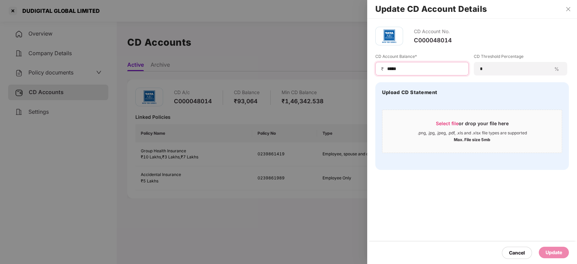
click at [408, 71] on input "*****" at bounding box center [424, 68] width 76 height 7
type input "*"
type input "*****"
click at [547, 252] on div "Update" at bounding box center [553, 252] width 17 height 7
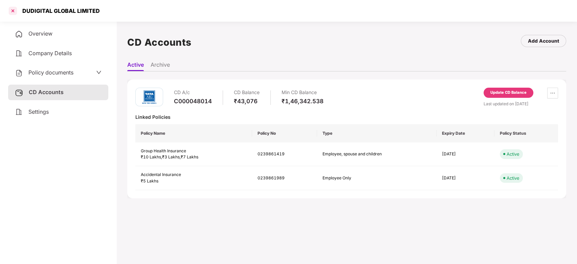
click at [11, 12] on div at bounding box center [12, 10] width 11 height 11
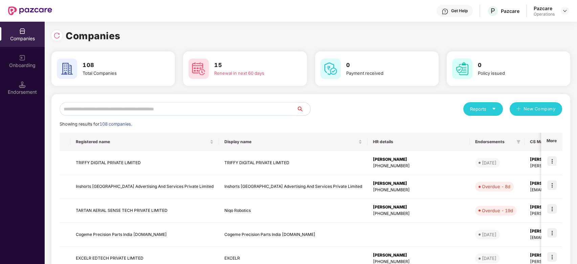
click at [216, 102] on div "Reports New Company Showing results for 108 companies. Registered name Display …" at bounding box center [310, 258] width 519 height 329
click at [198, 113] on input "text" at bounding box center [178, 109] width 237 height 14
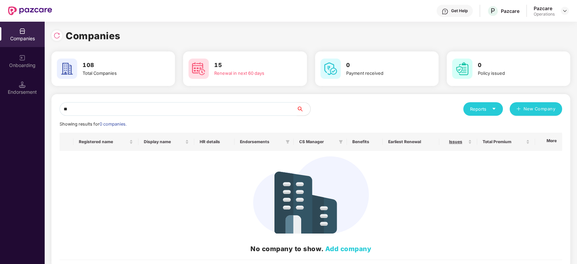
type input "*"
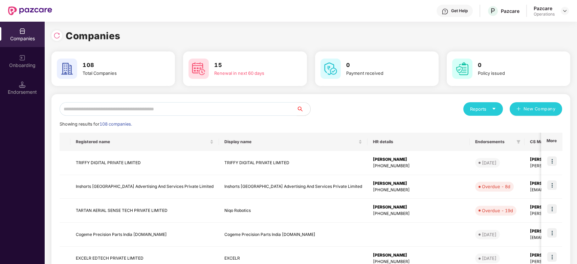
click at [196, 110] on input "text" at bounding box center [178, 109] width 237 height 14
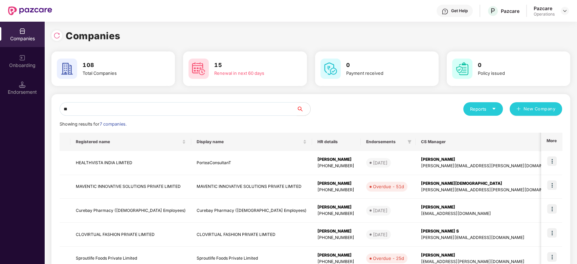
type input "*"
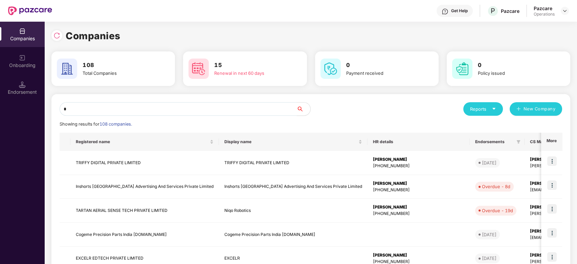
click at [95, 111] on input "*" at bounding box center [178, 109] width 237 height 14
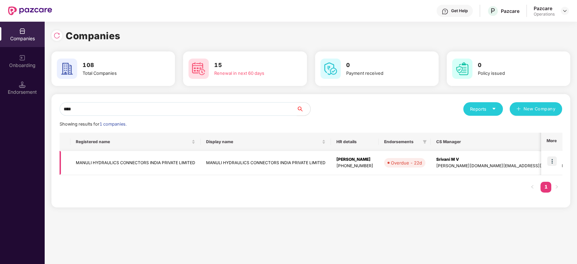
type input "****"
click at [114, 160] on td "MANULI HYDRAULICS CONNECTORS INDIA PRIVATE LIMITED" at bounding box center [135, 163] width 130 height 24
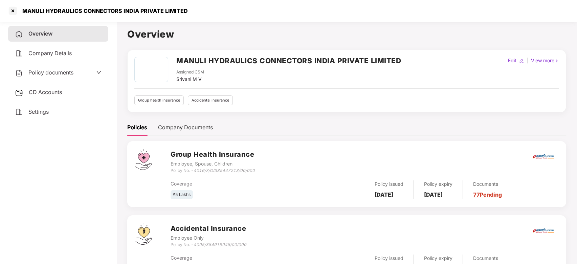
click at [48, 90] on span "CD Accounts" at bounding box center [45, 92] width 33 height 7
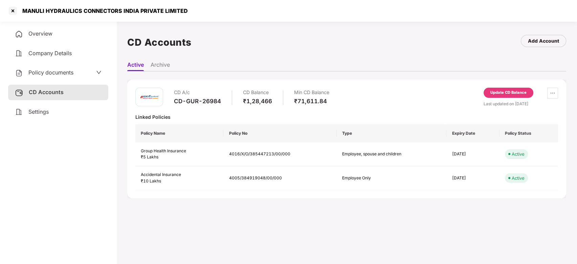
click at [504, 92] on div "Update CD Balance" at bounding box center [508, 93] width 36 height 6
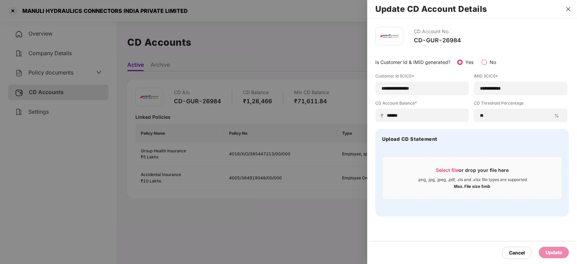
click at [566, 9] on icon "close" at bounding box center [567, 8] width 5 height 5
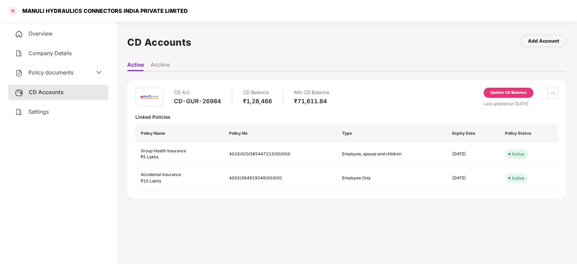
click at [14, 8] on div at bounding box center [12, 10] width 11 height 11
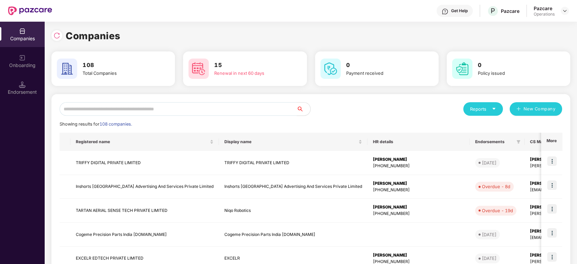
click at [276, 114] on input "text" at bounding box center [178, 109] width 237 height 14
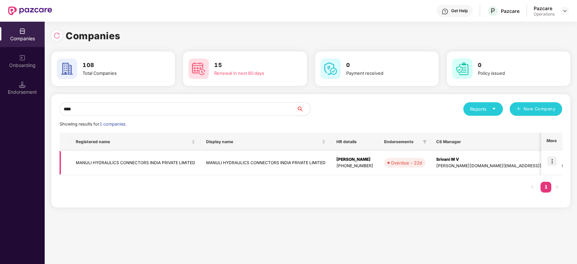
type input "****"
click at [554, 162] on img at bounding box center [551, 160] width 9 height 9
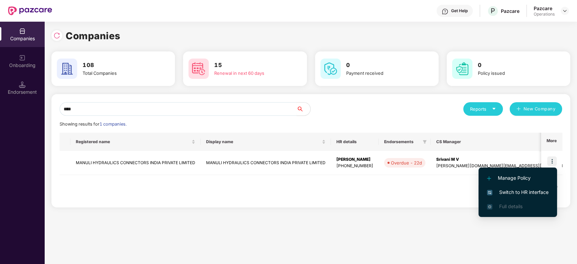
click at [511, 188] on li "Switch to HR interface" at bounding box center [517, 192] width 78 height 14
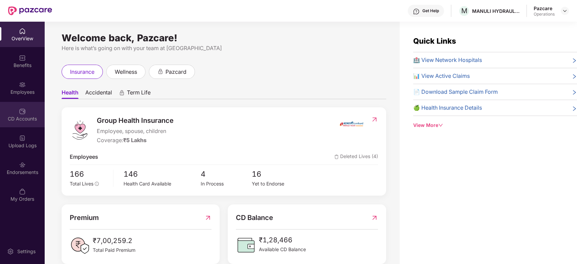
scroll to position [22, 0]
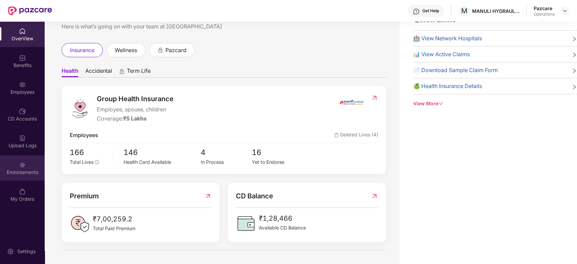
click at [19, 157] on div "Endorsements" at bounding box center [22, 167] width 45 height 25
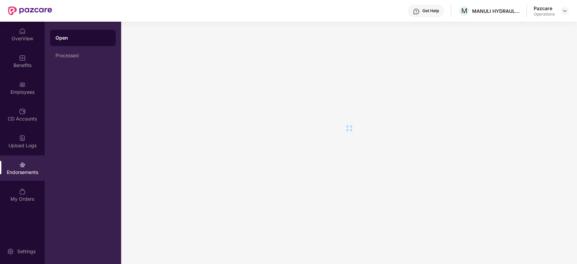
scroll to position [0, 0]
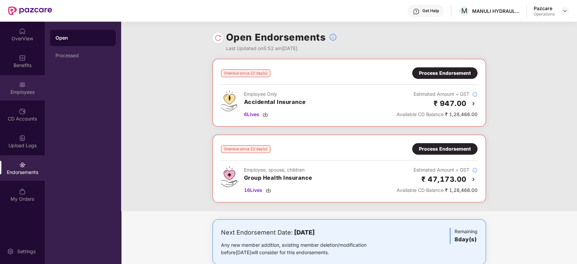
click at [10, 80] on div "Employees" at bounding box center [22, 87] width 45 height 25
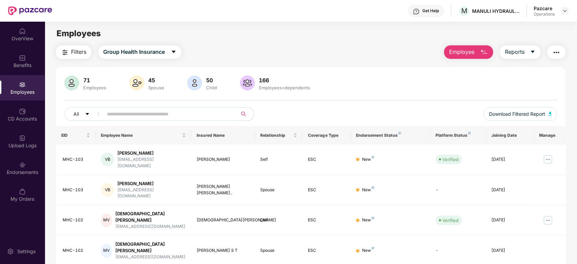
paste input "******"
click at [160, 114] on input "text" at bounding box center [167, 114] width 121 height 10
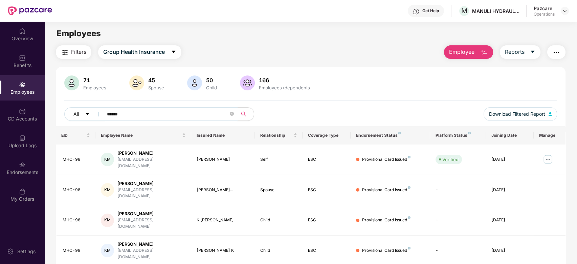
type input "******"
click at [554, 52] on img "button" at bounding box center [556, 52] width 8 height 8
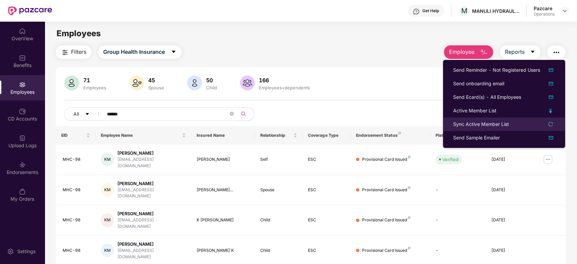
click at [463, 118] on li "Sync Active Member List" at bounding box center [504, 124] width 122 height 14
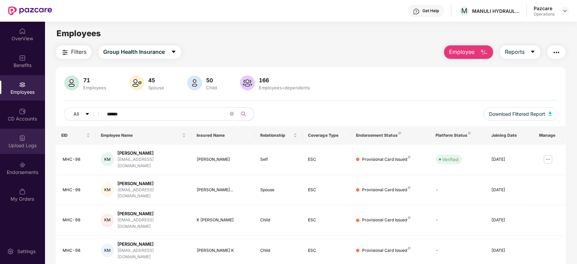
click at [15, 137] on div "Upload Logs" at bounding box center [22, 141] width 45 height 25
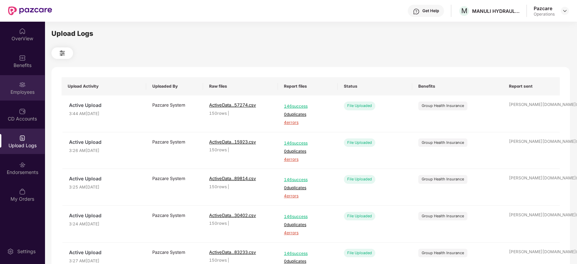
click at [20, 83] on img at bounding box center [22, 84] width 7 height 7
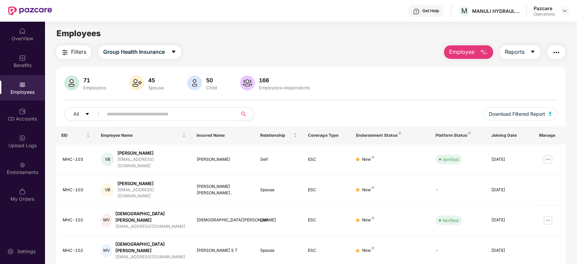
click at [557, 53] on img "button" at bounding box center [556, 52] width 8 height 8
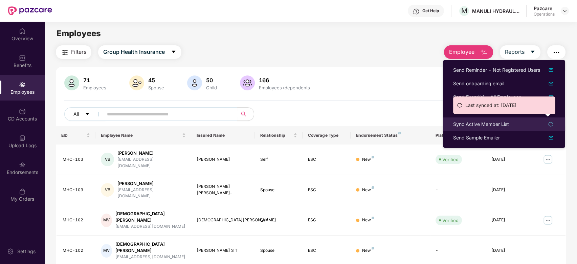
click at [473, 124] on div "Sync Active Member List" at bounding box center [481, 123] width 56 height 7
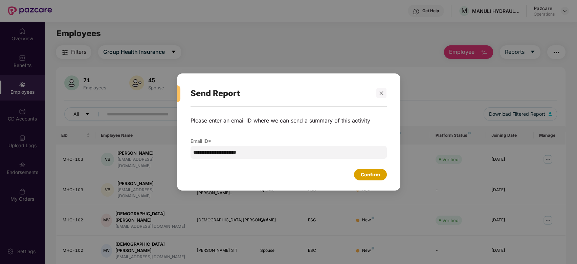
click at [372, 176] on div "Confirm" at bounding box center [370, 174] width 19 height 7
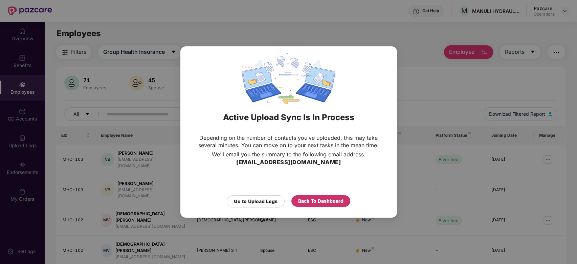
click at [317, 199] on div "Back To Dashboard" at bounding box center [320, 200] width 45 height 7
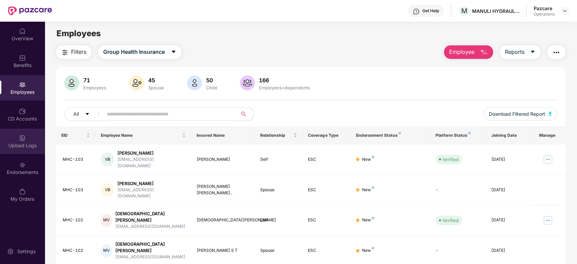
click at [12, 138] on div "Upload Logs" at bounding box center [22, 141] width 45 height 25
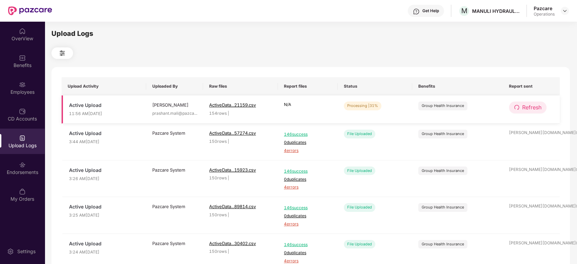
click at [533, 109] on span "Refresh" at bounding box center [531, 107] width 19 height 8
click at [531, 110] on span "Refresh" at bounding box center [531, 107] width 19 height 8
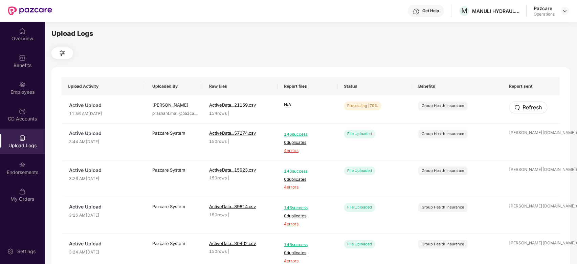
click at [531, 110] on span "Refresh" at bounding box center [531, 107] width 19 height 8
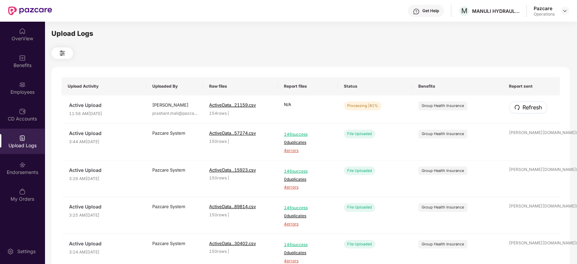
click at [531, 110] on span "Refresh" at bounding box center [531, 107] width 19 height 8
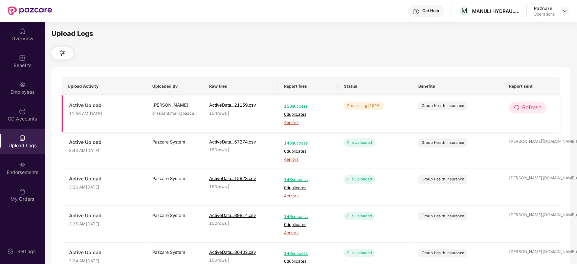
click at [544, 106] on button "Refresh" at bounding box center [528, 108] width 38 height 12
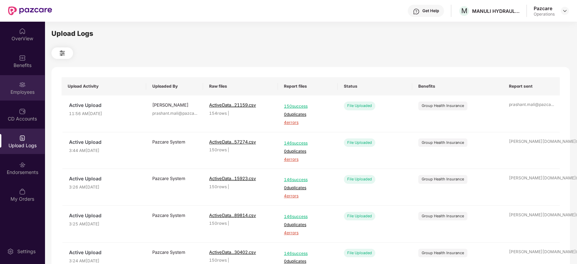
click at [27, 82] on div "Employees" at bounding box center [22, 87] width 45 height 25
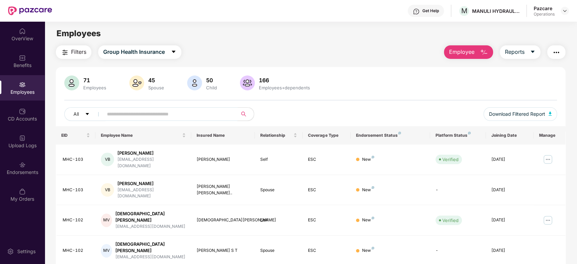
click at [158, 114] on input "text" at bounding box center [167, 114] width 121 height 10
paste input "******"
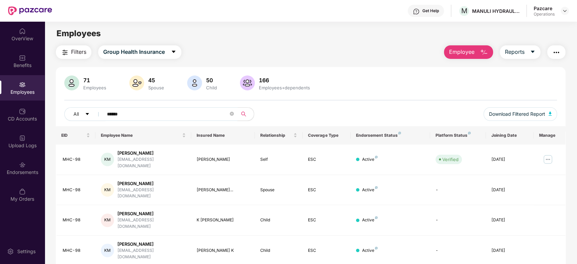
type input "******"
click at [231, 110] on span at bounding box center [232, 114] width 4 height 10
click at [231, 113] on icon "close-circle" at bounding box center [232, 114] width 4 height 4
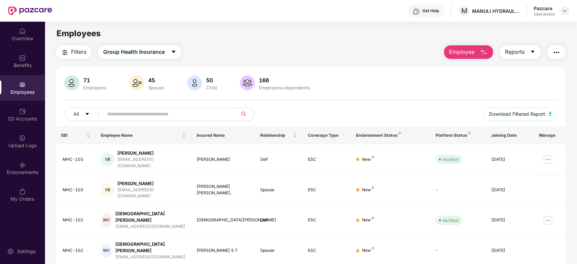
click at [563, 11] on img at bounding box center [564, 10] width 5 height 5
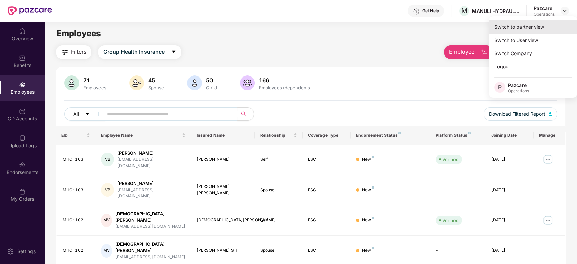
click at [519, 26] on div "Switch to partner view" at bounding box center [533, 26] width 88 height 13
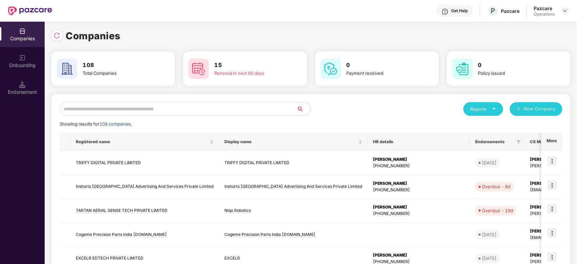
click at [204, 108] on input "text" at bounding box center [178, 109] width 237 height 14
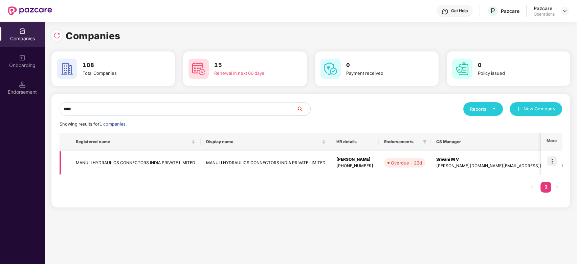
type input "****"
click at [142, 161] on td "MANULI HYDRAULICS CONNECTORS INDIA PRIVATE LIMITED" at bounding box center [135, 163] width 130 height 24
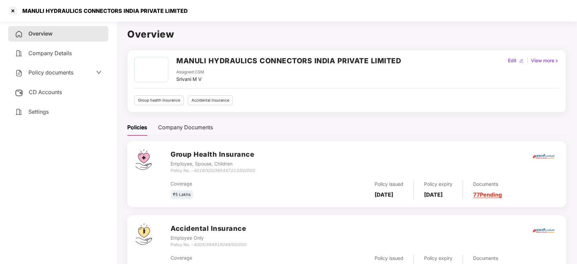
click at [55, 71] on span "Policy documents" at bounding box center [50, 72] width 45 height 7
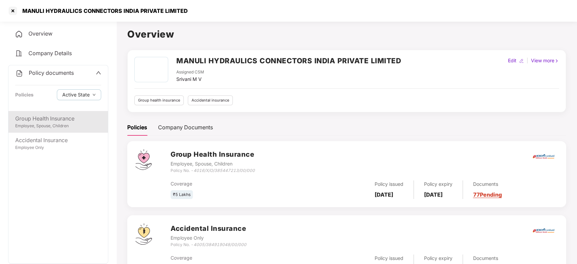
click at [54, 122] on div "Group Health Insurance" at bounding box center [58, 118] width 86 height 8
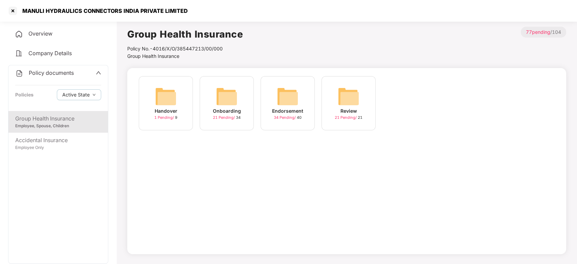
click at [212, 93] on div "Onboarding 21 Pending / 34" at bounding box center [227, 103] width 54 height 54
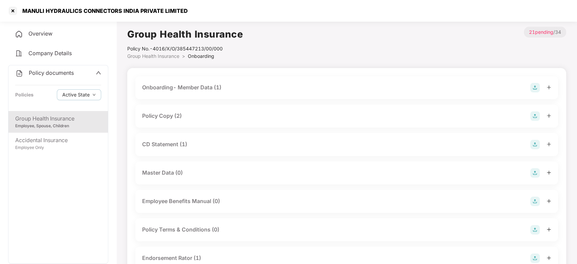
click at [46, 68] on div "Policy documents Policies Active State" at bounding box center [57, 88] width 99 height 46
click at [58, 116] on div "Group Health Insurance" at bounding box center [58, 118] width 86 height 8
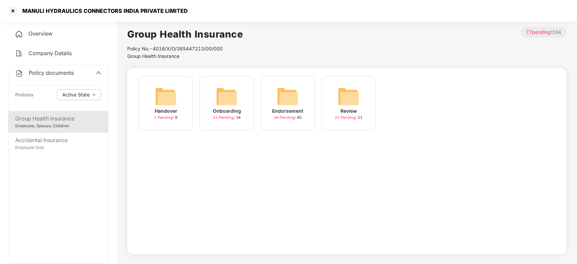
click at [275, 95] on div "Endorsement 34 Pending / 40" at bounding box center [288, 103] width 54 height 54
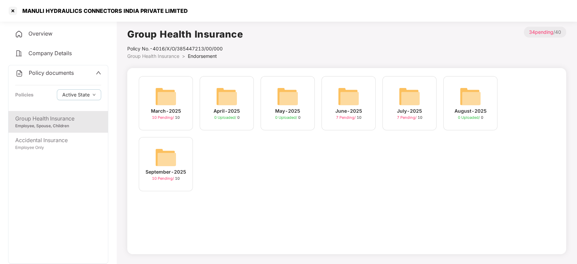
click at [168, 153] on img at bounding box center [166, 158] width 22 height 22
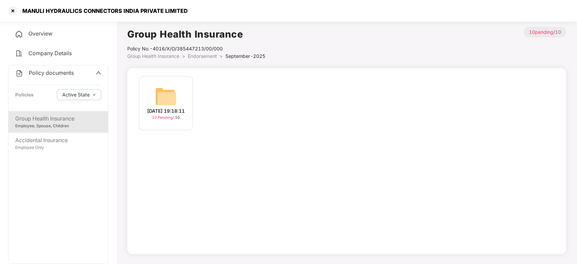
click at [162, 91] on img at bounding box center [166, 97] width 22 height 22
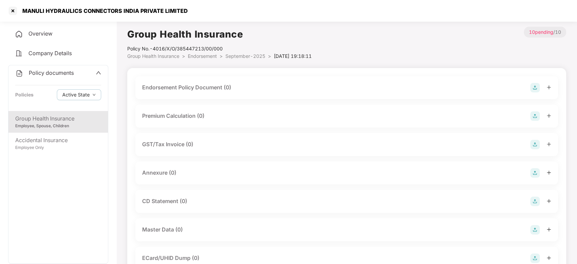
click at [535, 88] on img at bounding box center [534, 87] width 9 height 9
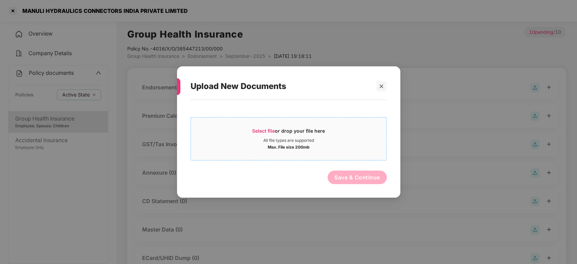
click at [358, 138] on div "All file types are supported" at bounding box center [289, 140] width 196 height 5
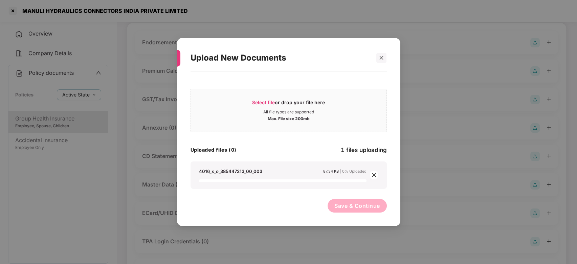
scroll to position [46, 0]
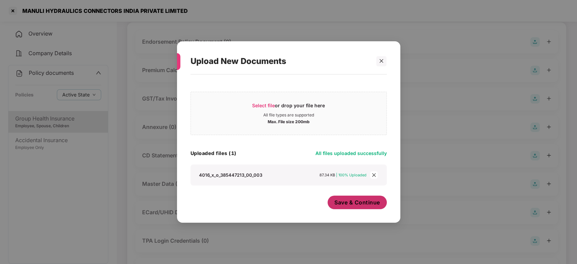
click at [351, 203] on span "Save & Continue" at bounding box center [357, 202] width 46 height 7
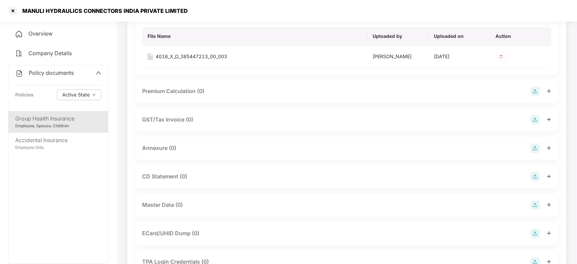
scroll to position [77, 0]
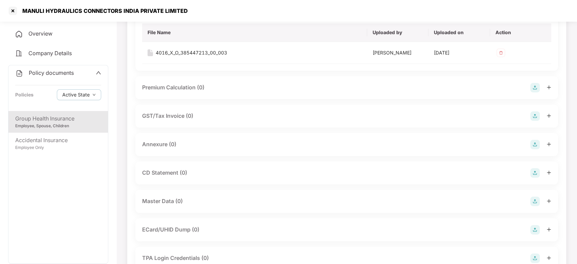
click at [536, 142] on img at bounding box center [534, 144] width 9 height 9
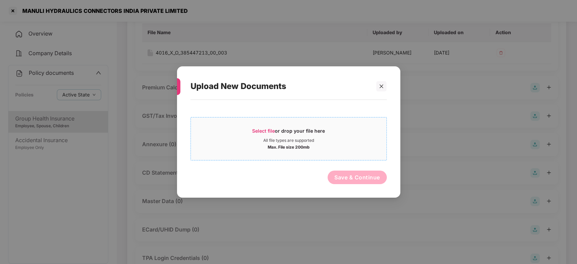
click at [353, 151] on span "Select file or drop your file here All file types are supported Max. File size …" at bounding box center [289, 138] width 196 height 32
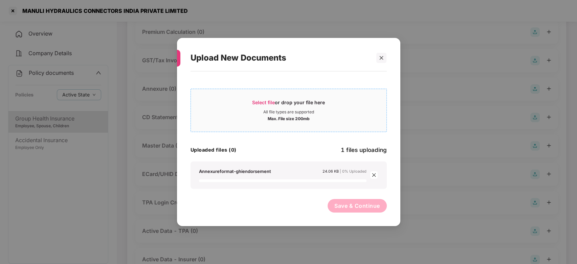
scroll to position [136, 0]
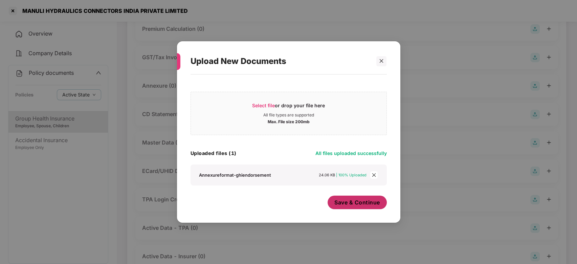
click at [331, 197] on button "Save & Continue" at bounding box center [357, 203] width 59 height 14
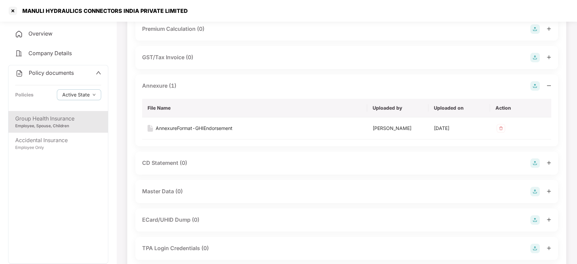
scroll to position [210, 0]
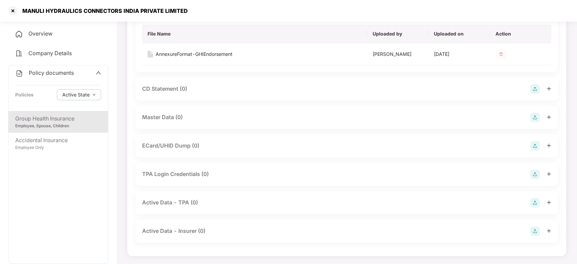
click at [532, 117] on img at bounding box center [534, 117] width 9 height 9
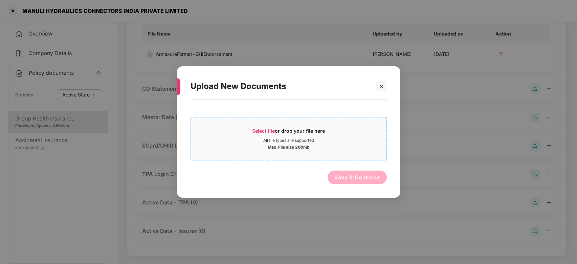
click at [350, 120] on div "Select file or drop your file here All file types are supported Max. File size …" at bounding box center [288, 138] width 196 height 43
click at [271, 131] on span "Select file" at bounding box center [263, 131] width 23 height 6
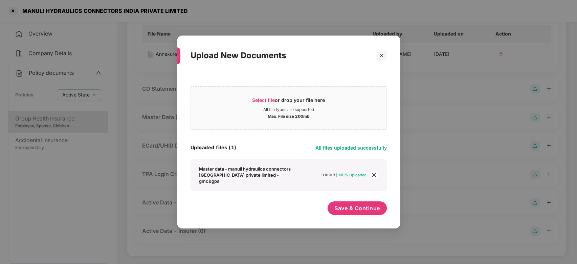
click at [354, 212] on div "Save & Continue" at bounding box center [357, 209] width 59 height 17
click at [347, 201] on button "Save & Continue" at bounding box center [357, 208] width 59 height 14
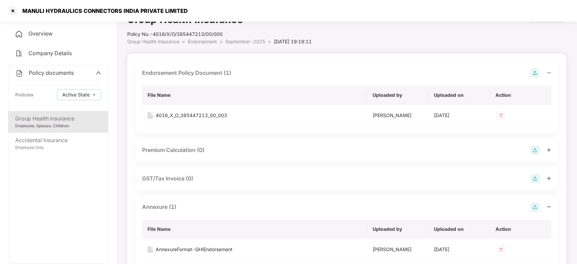
scroll to position [0, 0]
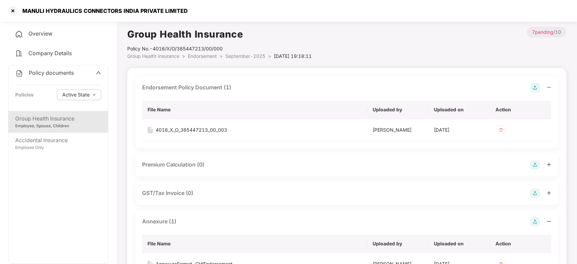
click at [235, 57] on span "September-2025" at bounding box center [245, 56] width 40 height 6
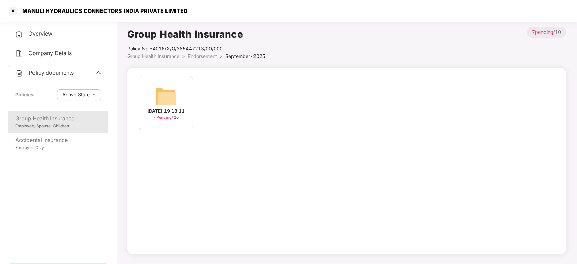
click at [53, 71] on span "Policy documents" at bounding box center [51, 72] width 45 height 7
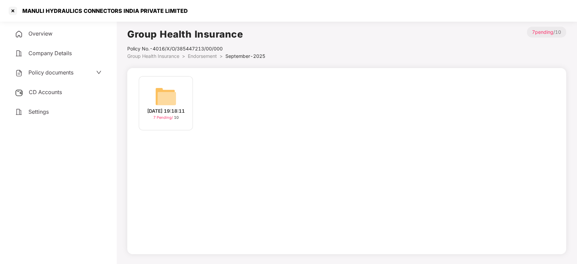
click at [49, 86] on div "CD Accounts" at bounding box center [58, 93] width 100 height 16
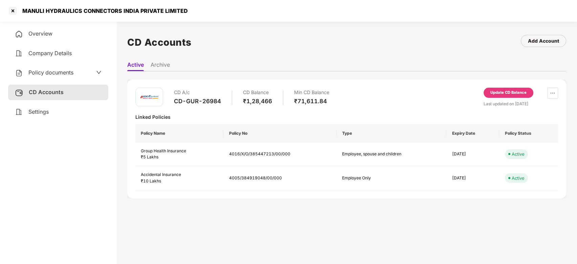
click at [503, 92] on div "Update CD Balance" at bounding box center [508, 93] width 36 height 6
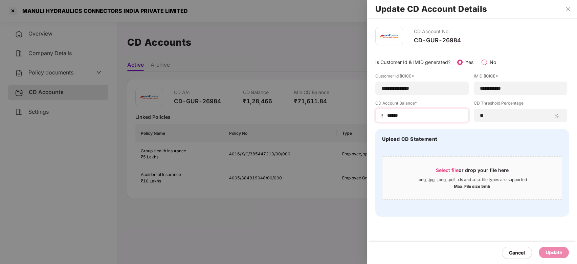
click at [415, 120] on div "₹ ******" at bounding box center [421, 116] width 93 height 14
click at [413, 117] on input "*****" at bounding box center [424, 115] width 76 height 7
type input "*"
type input "******"
click at [550, 250] on div "Update" at bounding box center [553, 252] width 17 height 7
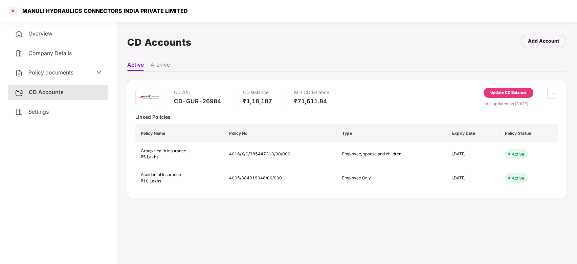
click at [12, 10] on div at bounding box center [12, 10] width 11 height 11
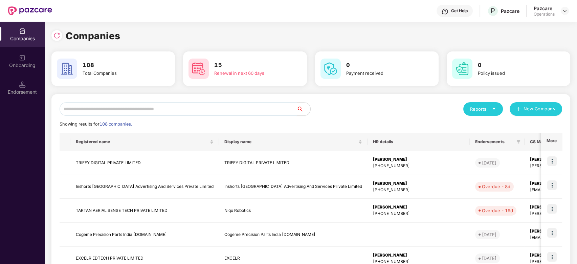
click at [188, 105] on input "text" at bounding box center [178, 109] width 237 height 14
click at [241, 110] on input "text" at bounding box center [178, 109] width 237 height 14
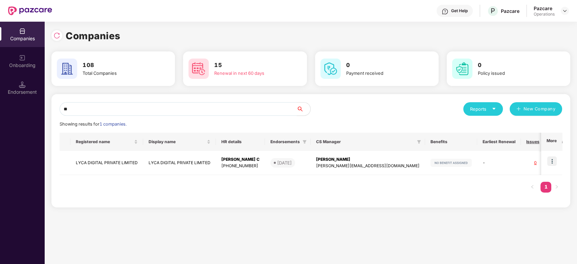
type input "*"
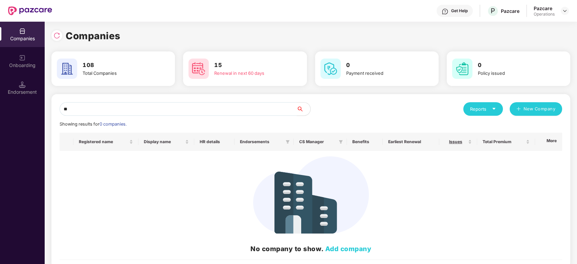
type input "*"
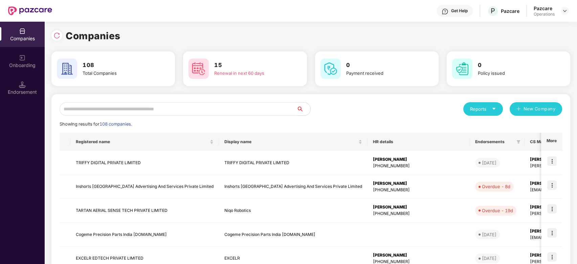
type input "*"
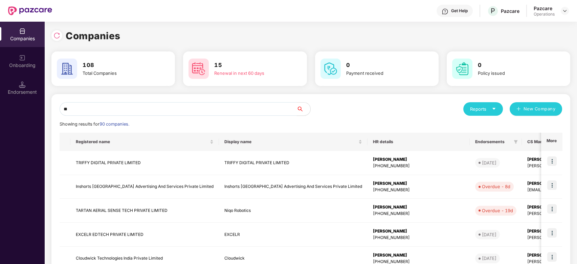
type input "*"
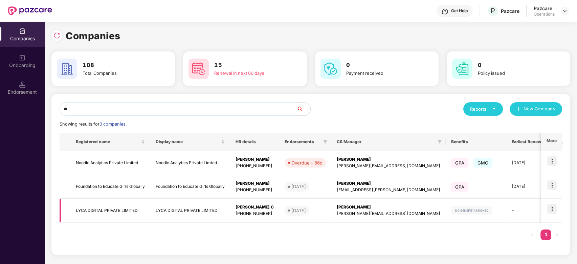
type input "**"
